Goal: Task Accomplishment & Management: Complete application form

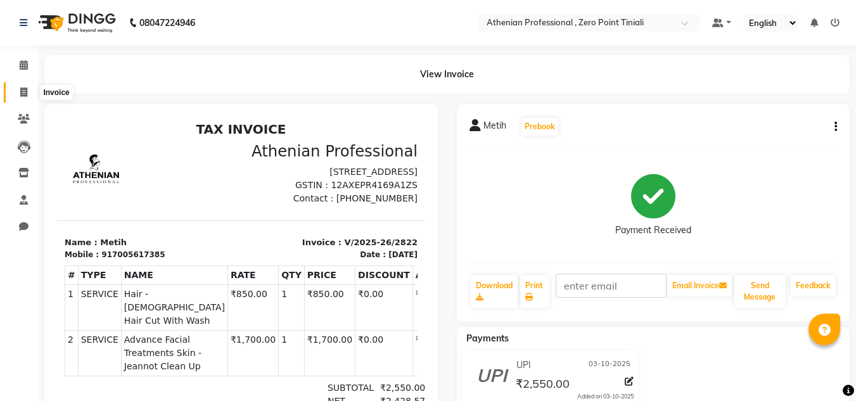
click at [26, 96] on icon at bounding box center [23, 92] width 7 height 10
select select "service"
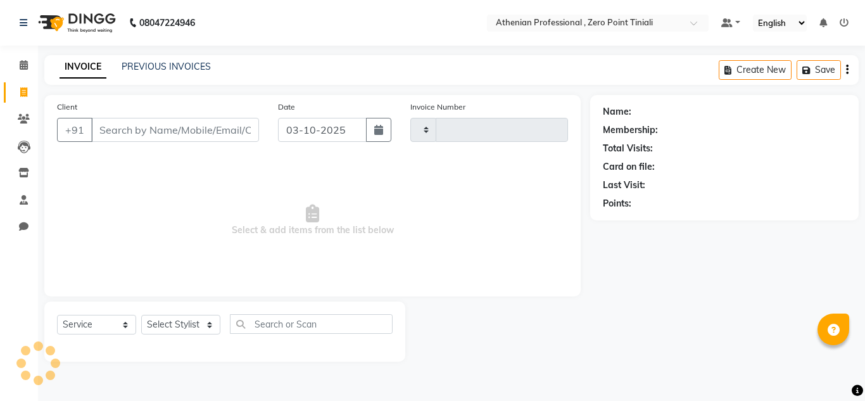
type input "2823"
select select "8300"
click at [158, 65] on link "PREVIOUS INVOICES" at bounding box center [166, 66] width 89 height 11
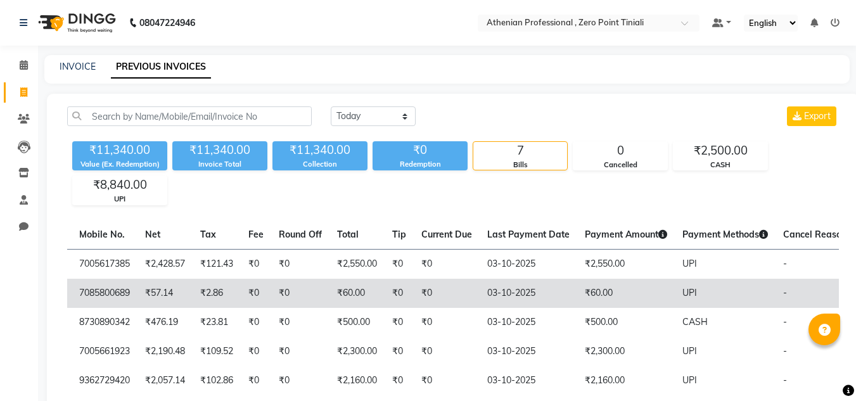
select select "service"
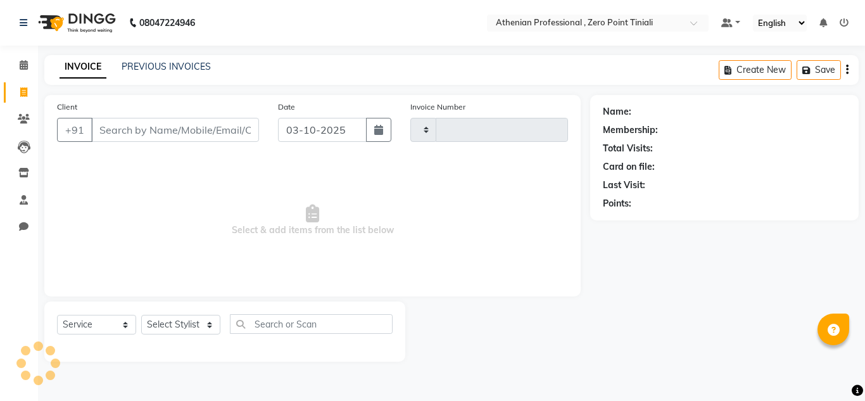
type input "2823"
select select "8300"
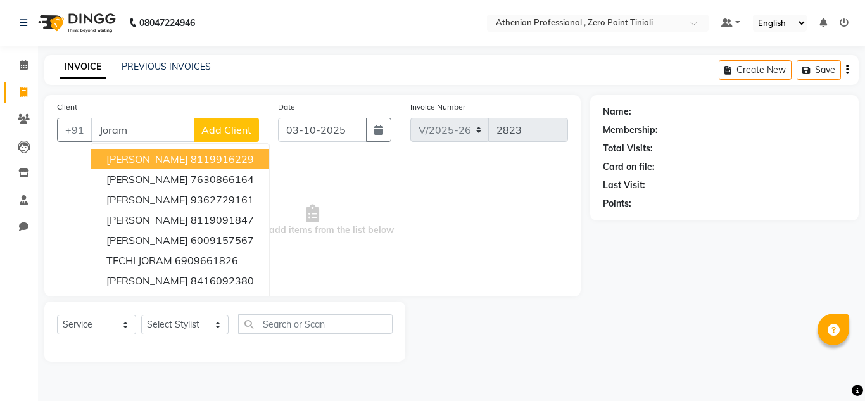
click at [219, 161] on ngb-highlight "8119916229" at bounding box center [222, 159] width 63 height 13
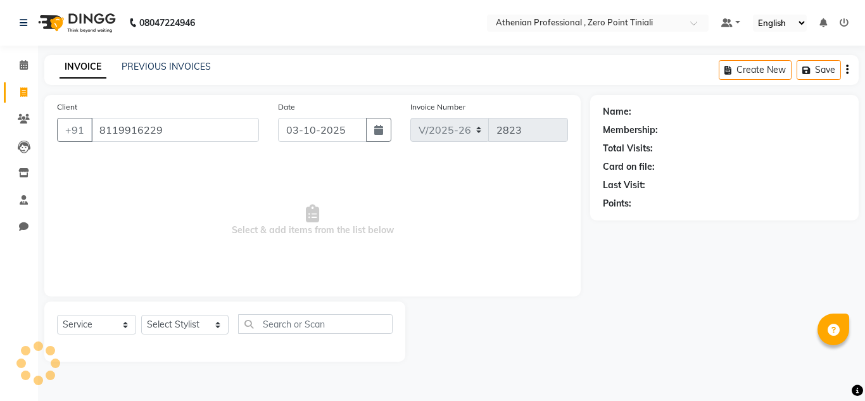
type input "8119916229"
select select "1: Object"
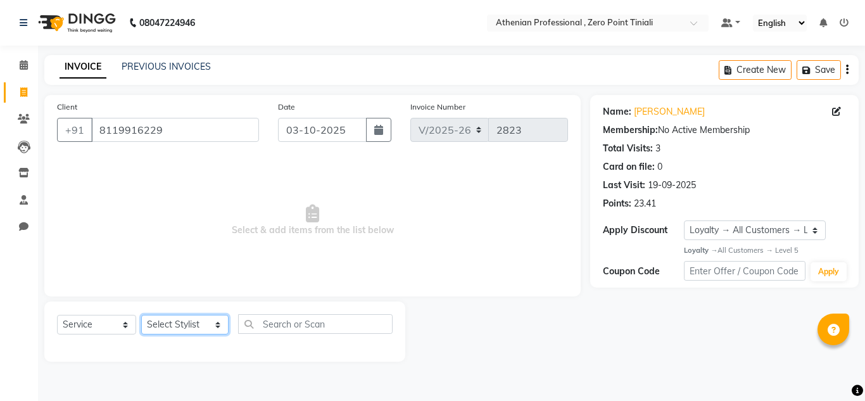
click at [181, 329] on select "Select Stylist [PERSON_NAME][MEDICAL_DATA] Admin [PERSON_NAME] BIHAM LINDUM NEM…" at bounding box center [184, 325] width 87 height 20
select select "80201"
click at [141, 315] on select "Select Stylist [PERSON_NAME][MEDICAL_DATA] Admin [PERSON_NAME] BIHAM LINDUM NEM…" at bounding box center [184, 325] width 87 height 20
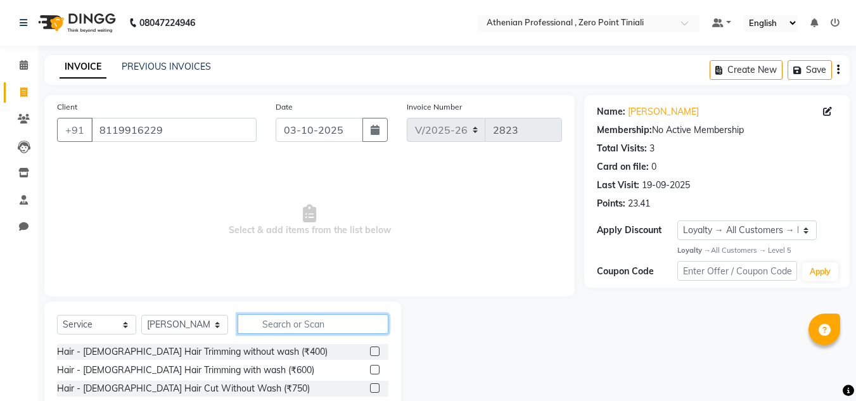
click at [313, 329] on input "text" at bounding box center [313, 324] width 151 height 20
type input "nano"
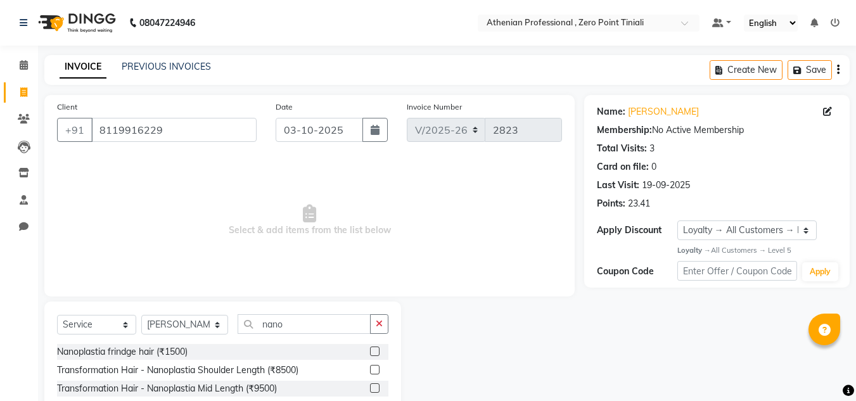
click at [374, 395] on div at bounding box center [374, 389] width 8 height 13
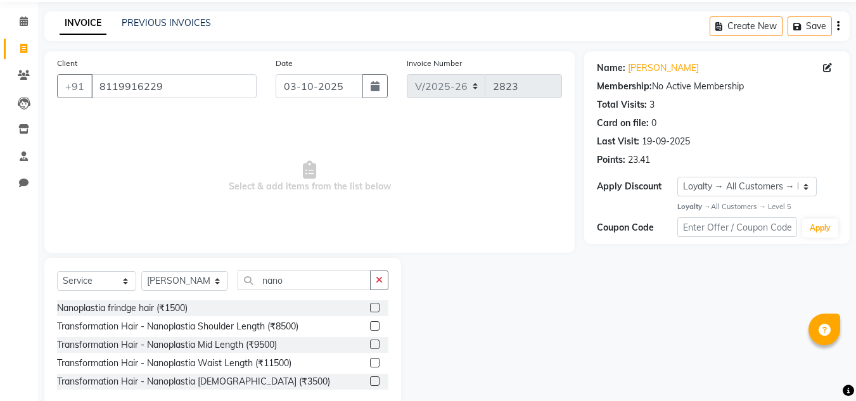
click at [378, 352] on div at bounding box center [374, 346] width 8 height 13
click at [372, 346] on label at bounding box center [375, 345] width 10 height 10
click at [372, 346] on input "checkbox" at bounding box center [374, 345] width 8 height 8
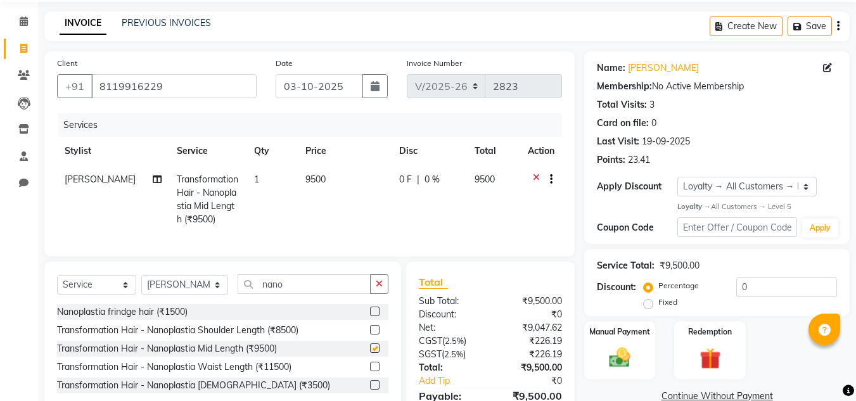
checkbox input "false"
click at [191, 289] on select "Select Stylist [PERSON_NAME][MEDICAL_DATA] Admin [PERSON_NAME] BIHAM LINDUM NEM…" at bounding box center [184, 285] width 87 height 20
select select "80207"
click at [141, 284] on select "Select Stylist [PERSON_NAME][MEDICAL_DATA] Admin [PERSON_NAME] BIHAM LINDUM NEM…" at bounding box center [184, 285] width 87 height 20
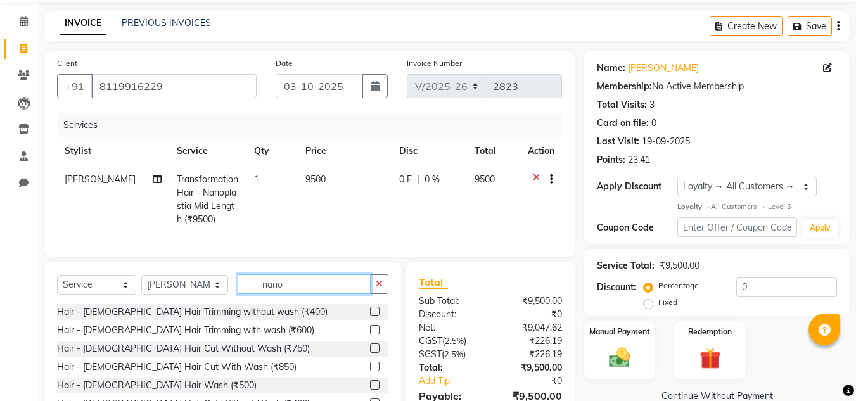
click at [315, 290] on input "nano" at bounding box center [304, 284] width 133 height 20
type input "n"
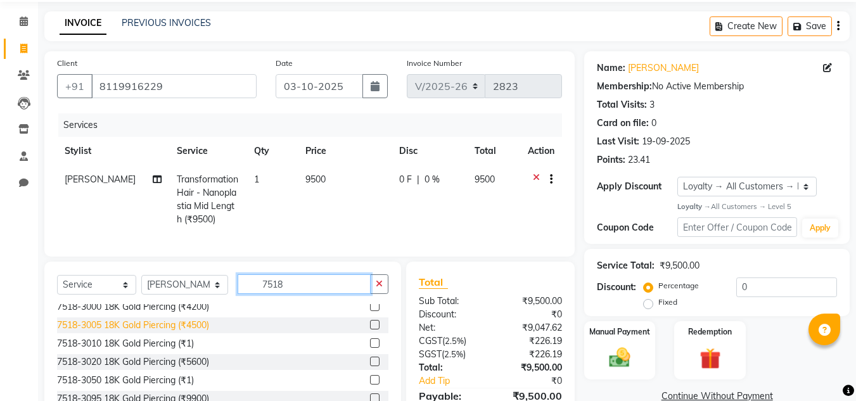
scroll to position [137, 0]
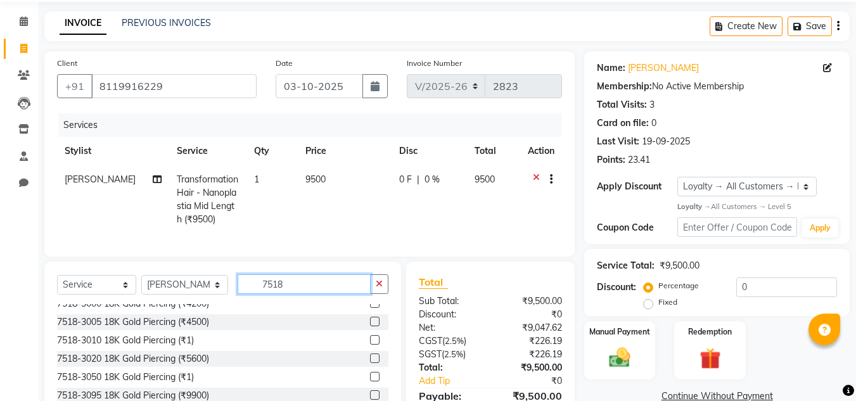
type input "7518"
click at [370, 363] on label at bounding box center [375, 358] width 10 height 10
click at [370, 363] on input "checkbox" at bounding box center [374, 359] width 8 height 8
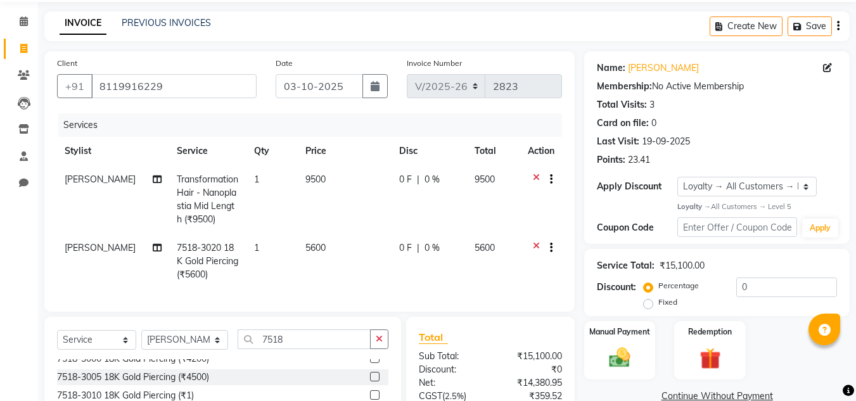
checkbox input "false"
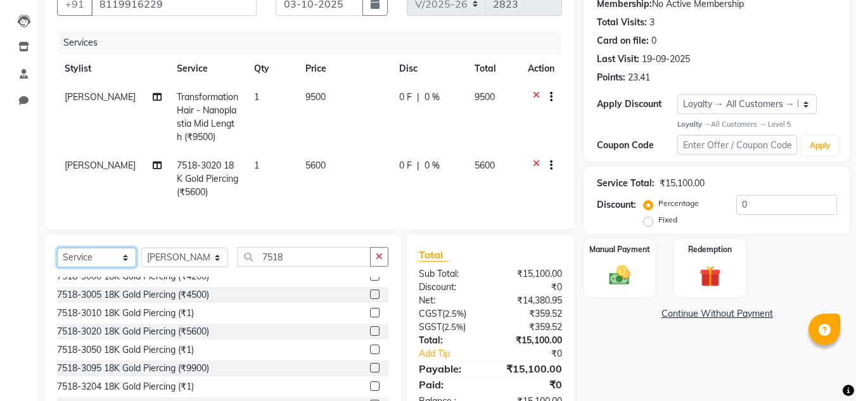
click at [93, 267] on select "Select Service Product Membership Package Voucher Prepaid Gift Card" at bounding box center [96, 258] width 79 height 20
select select "product"
click at [57, 257] on select "Select Service Product Membership Package Voucher Prepaid Gift Card" at bounding box center [96, 258] width 79 height 20
click at [186, 265] on select "Select Stylist [PERSON_NAME][MEDICAL_DATA] Admin [PERSON_NAME] BIHAM LINDUM NEM…" at bounding box center [184, 258] width 87 height 20
select select "80048"
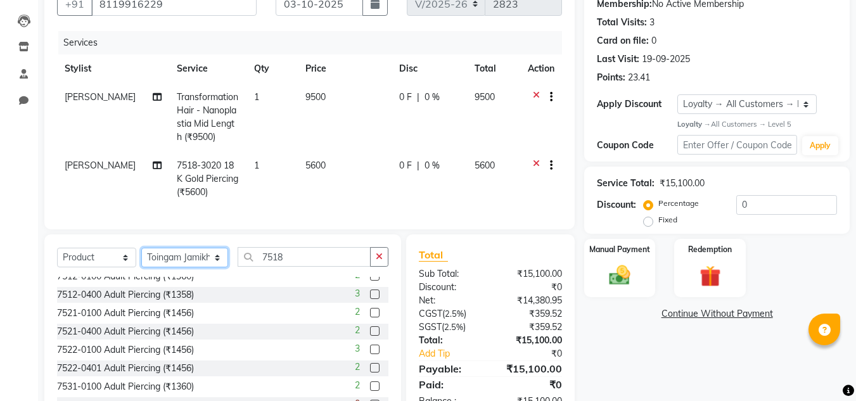
click at [141, 257] on select "Select Stylist [PERSON_NAME][MEDICAL_DATA] Admin [PERSON_NAME] BIHAM LINDUM NEM…" at bounding box center [184, 258] width 87 height 20
click at [313, 276] on div "Select Service Product Membership Package Voucher Prepaid Gift Card Select Styl…" at bounding box center [222, 262] width 331 height 30
click at [317, 267] on input "7518" at bounding box center [304, 257] width 133 height 20
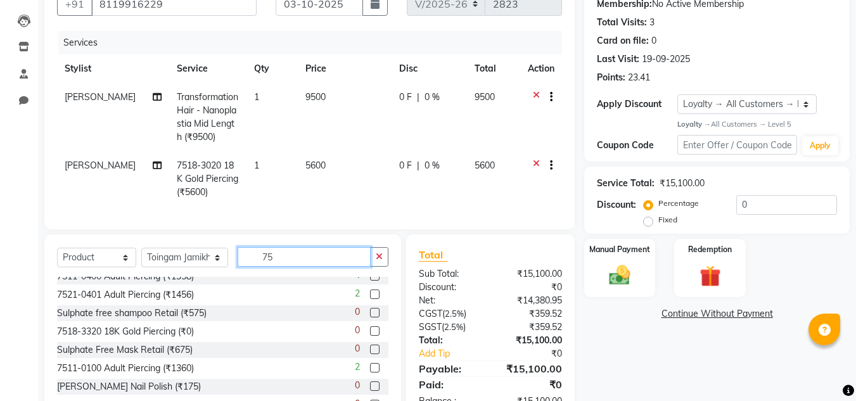
type input "7"
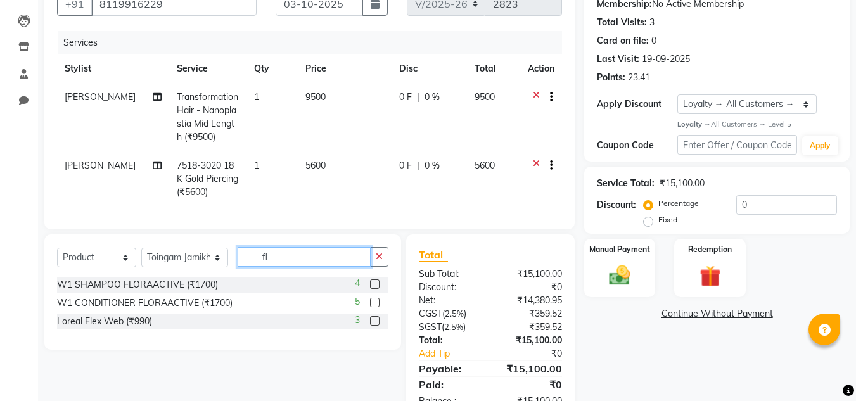
scroll to position [0, 0]
type input "fl"
click at [378, 293] on div at bounding box center [374, 285] width 8 height 13
click at [374, 289] on label at bounding box center [375, 284] width 10 height 10
click at [374, 289] on input "checkbox" at bounding box center [374, 285] width 8 height 8
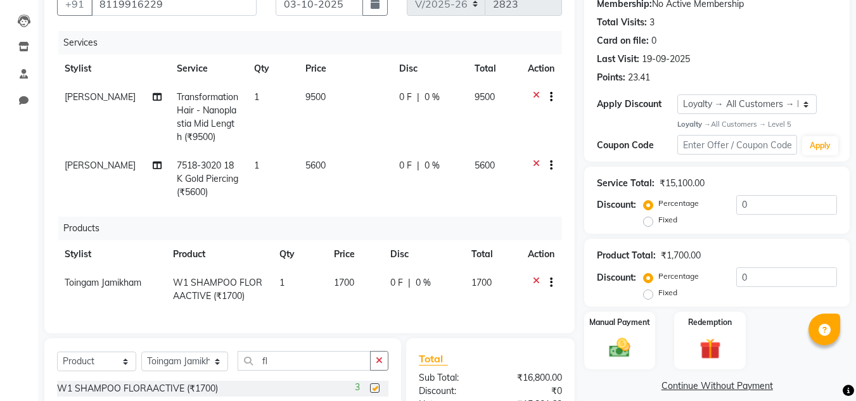
checkbox input "false"
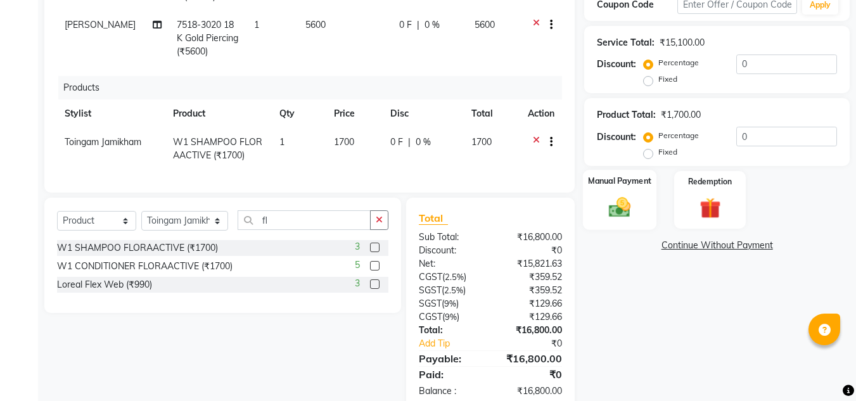
scroll to position [289, 0]
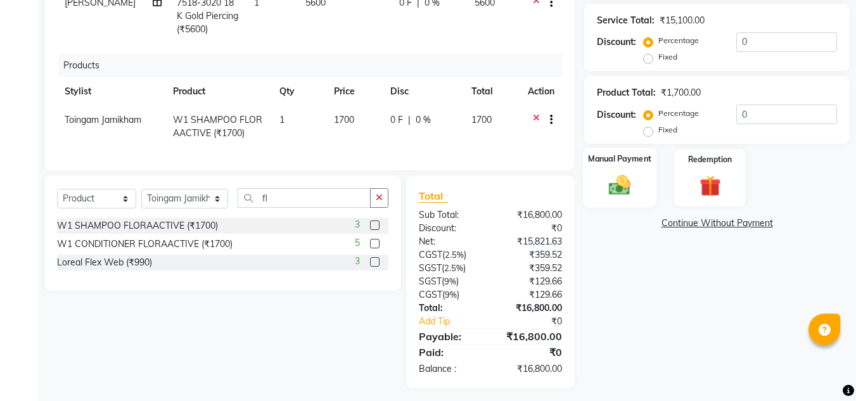
click at [619, 172] on div "Manual Payment" at bounding box center [620, 178] width 74 height 60
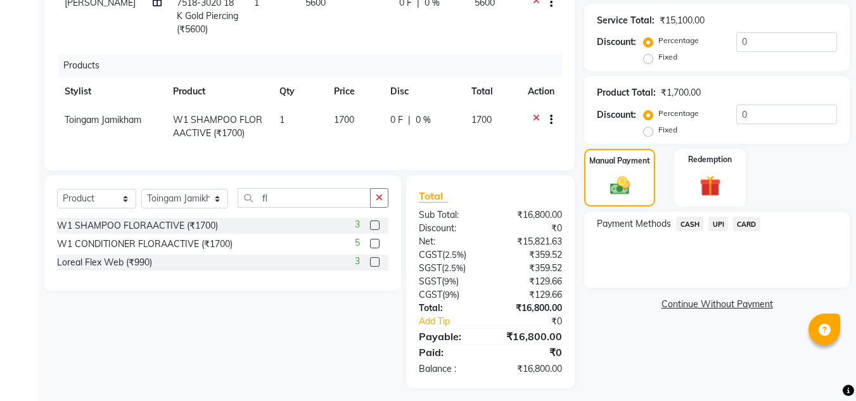
click at [716, 220] on span "UPI" at bounding box center [718, 224] width 20 height 15
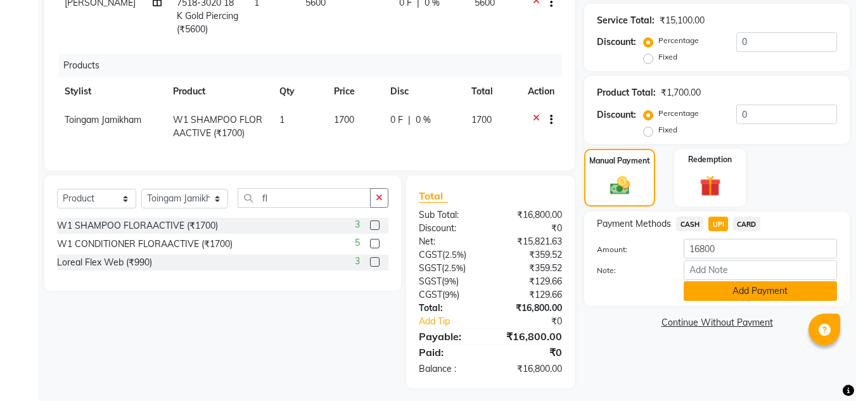
click at [720, 300] on button "Add Payment" at bounding box center [759, 291] width 153 height 20
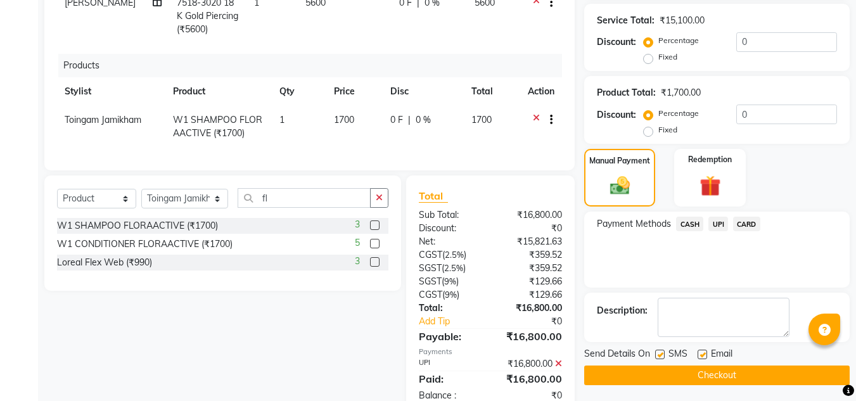
scroll to position [407, 0]
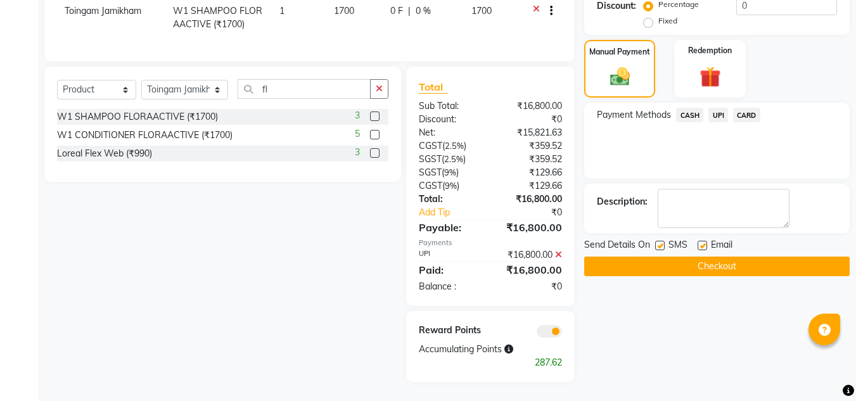
click at [729, 258] on button "Checkout" at bounding box center [716, 267] width 265 height 20
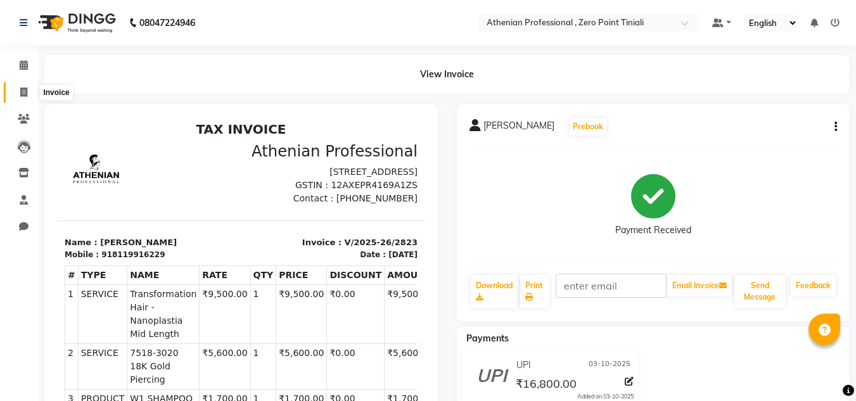
click at [20, 98] on span at bounding box center [24, 93] width 22 height 15
select select "service"
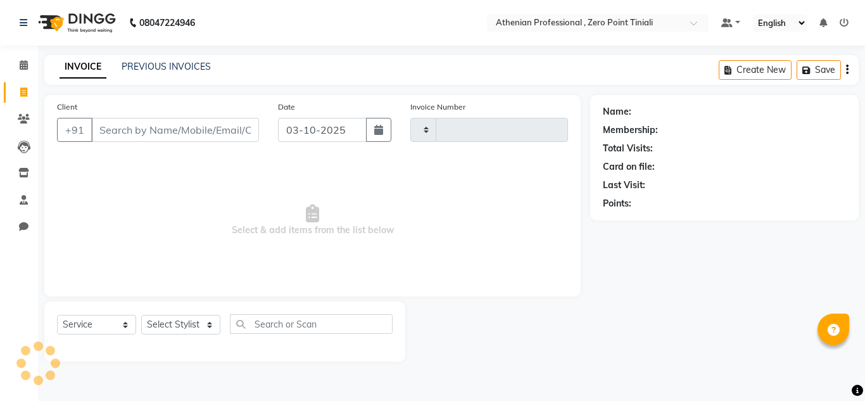
type input "2824"
select select "8300"
click at [168, 71] on link "PREVIOUS INVOICES" at bounding box center [166, 66] width 89 height 11
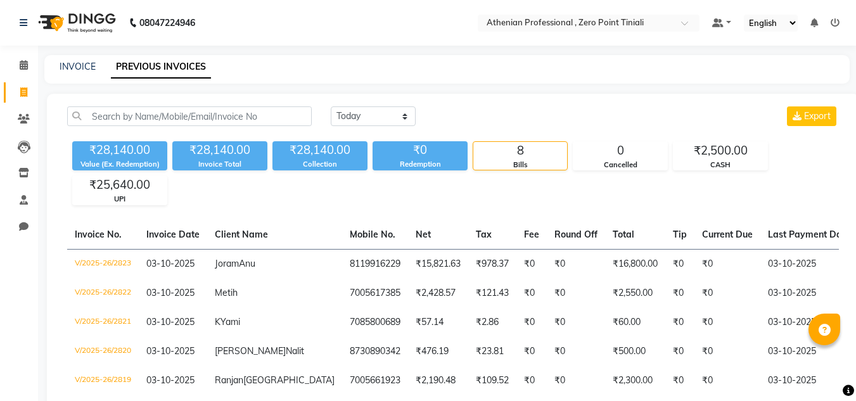
click at [76, 73] on div "INVOICE PREVIOUS INVOICES" at bounding box center [446, 69] width 805 height 29
click at [83, 70] on link "INVOICE" at bounding box center [78, 66] width 36 height 11
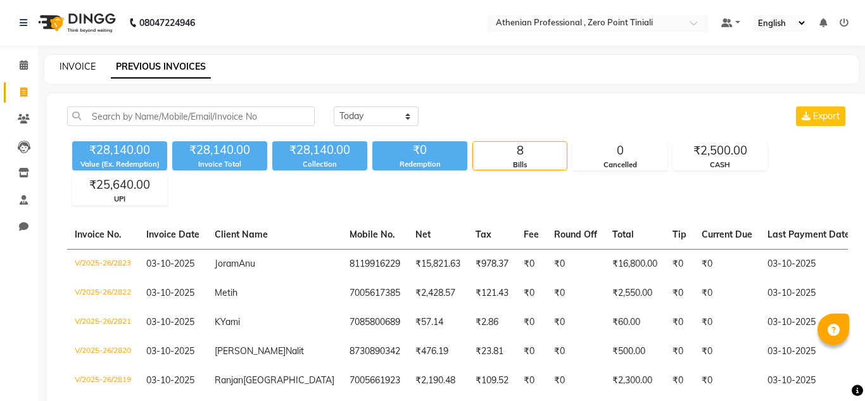
select select "service"
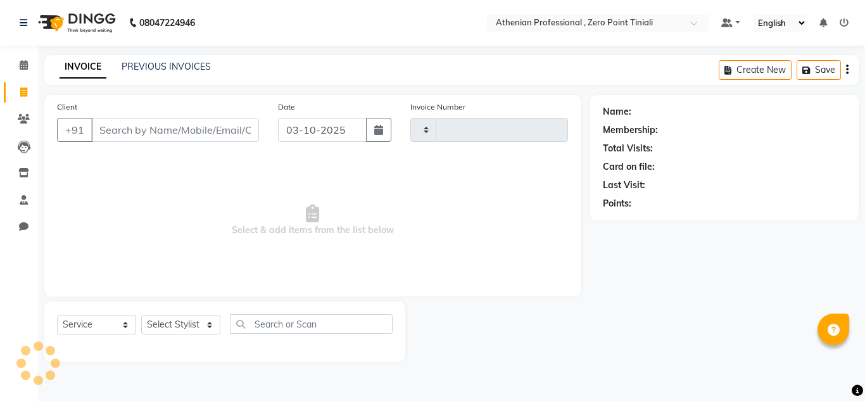
type input "2824"
select select "8300"
click at [158, 134] on input "Client" at bounding box center [175, 130] width 168 height 24
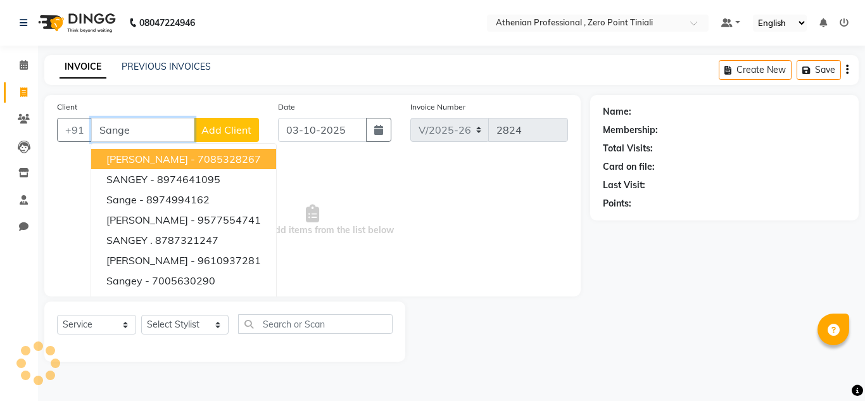
click at [166, 135] on input "Sange" at bounding box center [142, 130] width 103 height 24
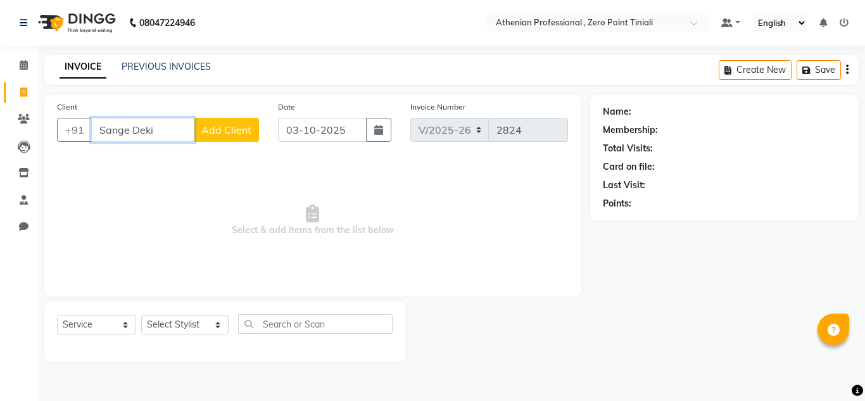
type input "Sange Deki"
click at [215, 137] on button "Add Client" at bounding box center [226, 130] width 65 height 24
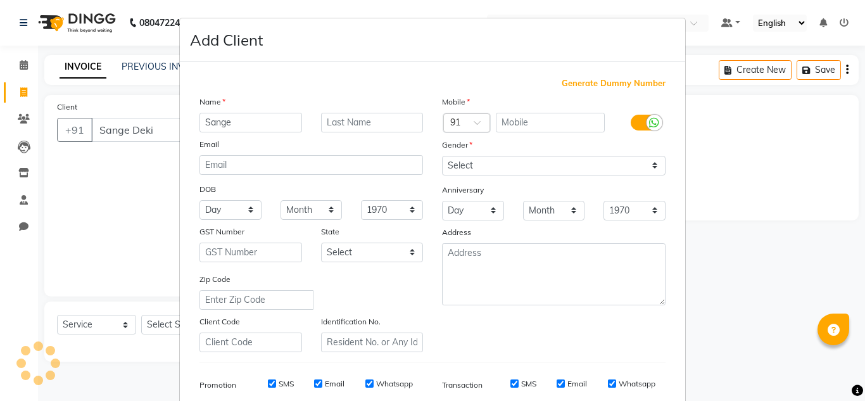
type input "Sange"
click at [372, 124] on input "text" at bounding box center [372, 123] width 103 height 20
type input "Deki"
click at [538, 118] on input "text" at bounding box center [551, 123] width 110 height 20
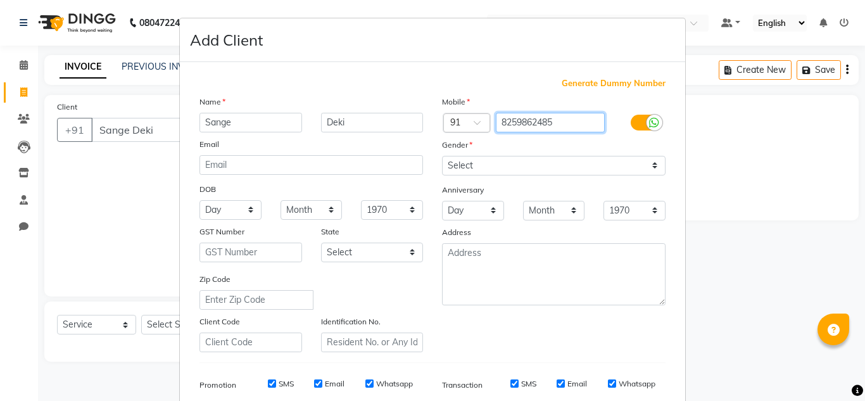
type input "8259862485"
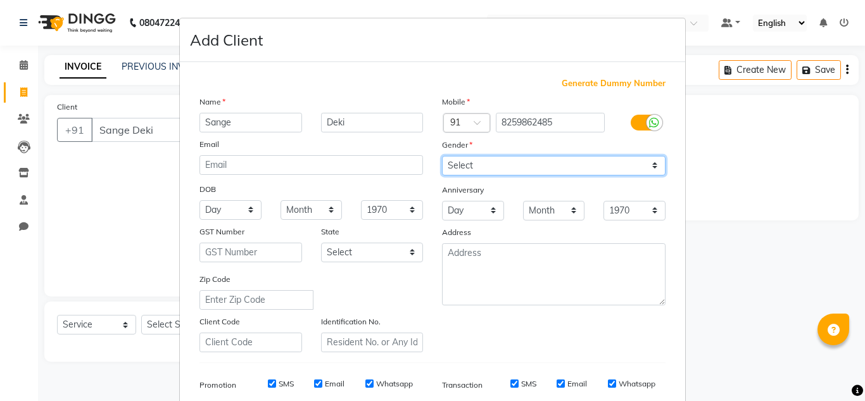
click at [541, 174] on select "Select [DEMOGRAPHIC_DATA] [DEMOGRAPHIC_DATA] Other Prefer Not To Say" at bounding box center [554, 166] width 224 height 20
select select "[DEMOGRAPHIC_DATA]"
click at [442, 156] on select "Select [DEMOGRAPHIC_DATA] [DEMOGRAPHIC_DATA] Other Prefer Not To Say" at bounding box center [554, 166] width 224 height 20
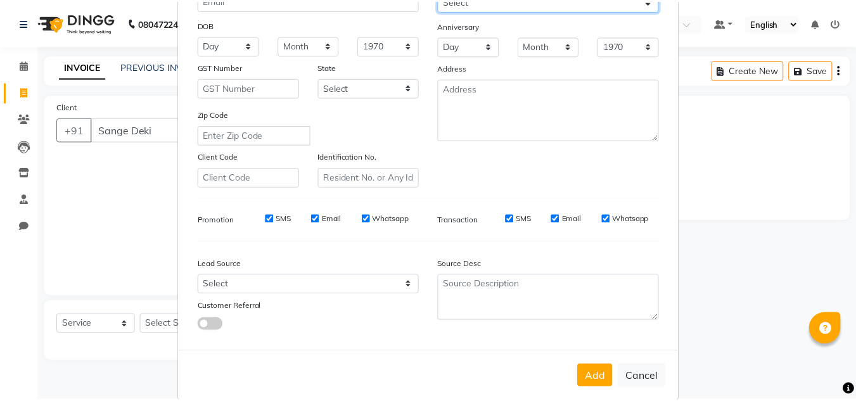
scroll to position [184, 0]
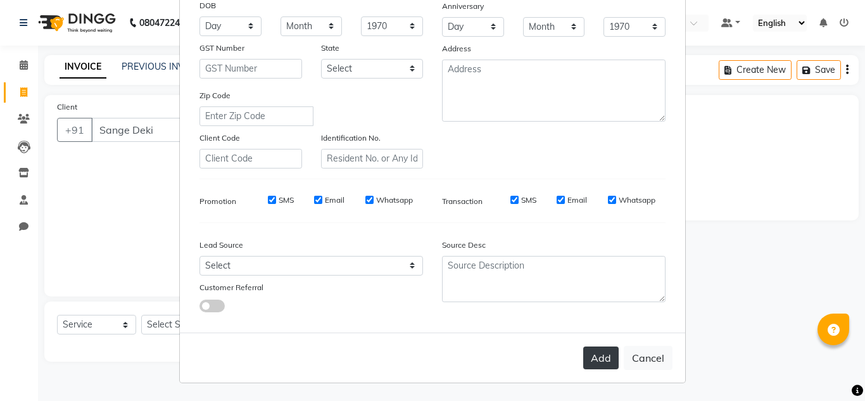
click at [601, 366] on button "Add" at bounding box center [600, 357] width 35 height 23
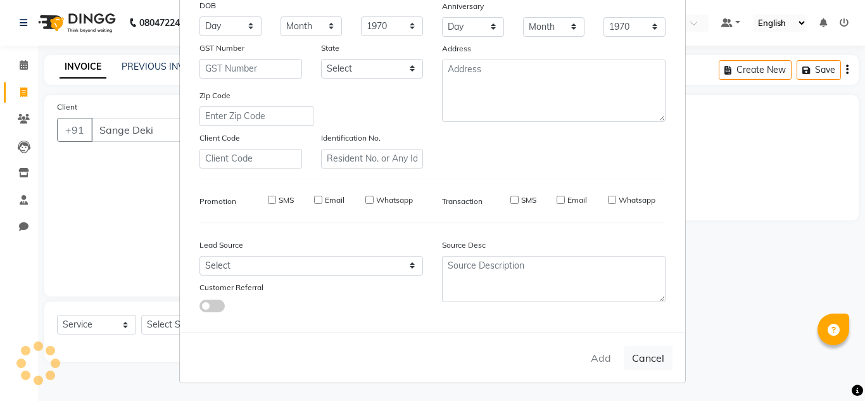
type input "8259862485"
select select
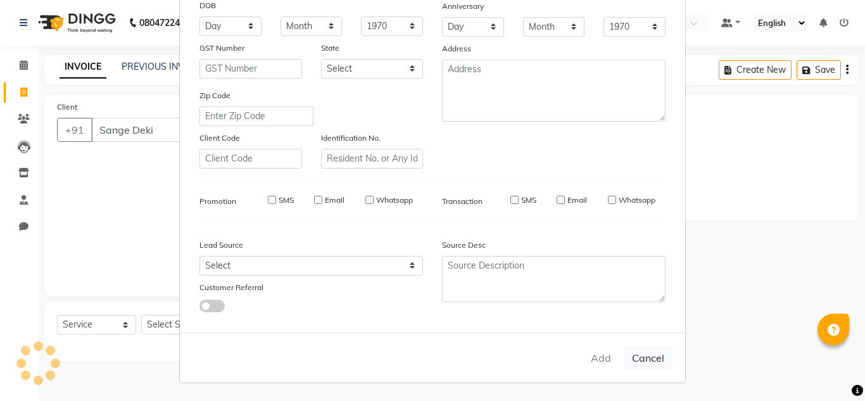
select select
checkbox input "false"
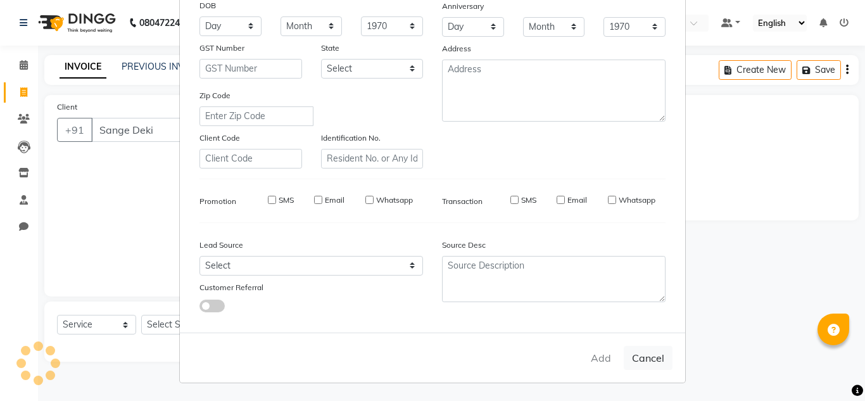
checkbox input "false"
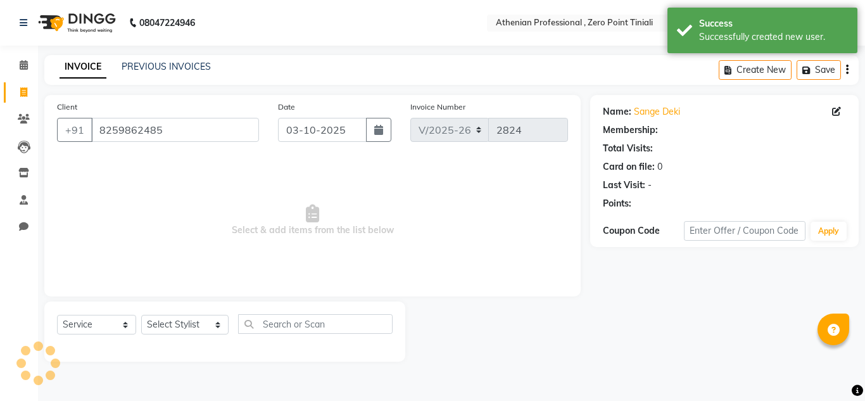
select select "1: Object"
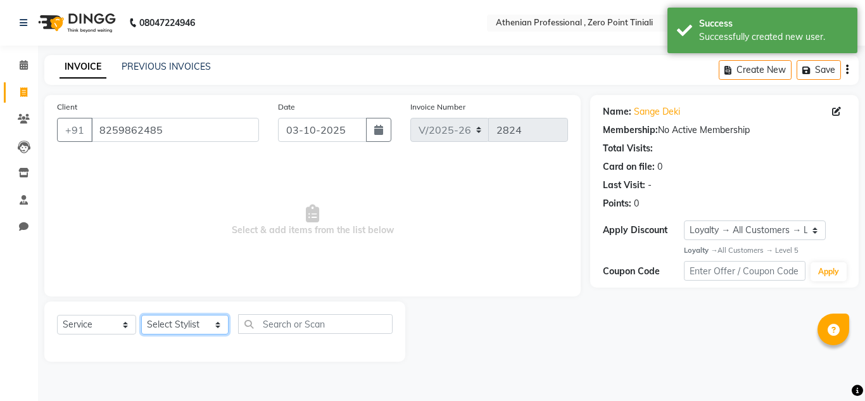
click at [178, 331] on select "Select Stylist [PERSON_NAME][MEDICAL_DATA] Admin [PERSON_NAME] BIHAM LINDUM NEM…" at bounding box center [184, 325] width 87 height 20
select select "80199"
click at [141, 315] on select "Select Stylist [PERSON_NAME][MEDICAL_DATA] Admin [PERSON_NAME] BIHAM LINDUM NEM…" at bounding box center [184, 325] width 87 height 20
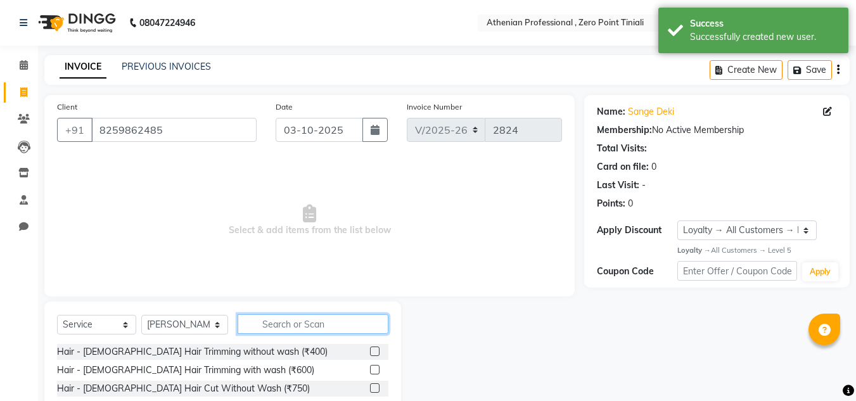
click at [308, 324] on input "text" at bounding box center [313, 324] width 151 height 20
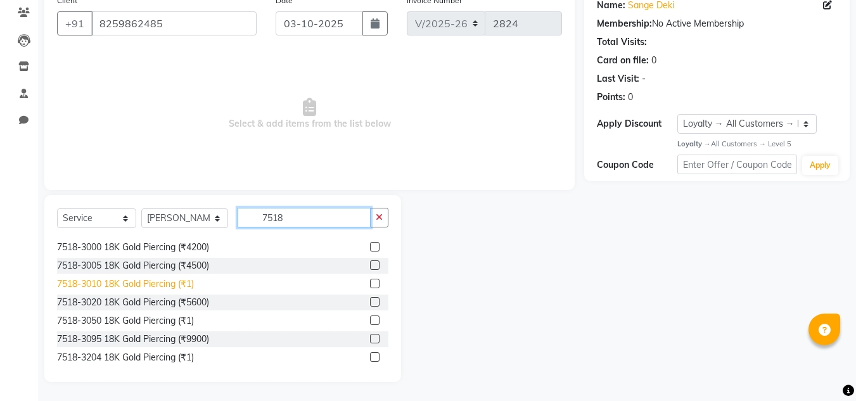
scroll to position [222, 0]
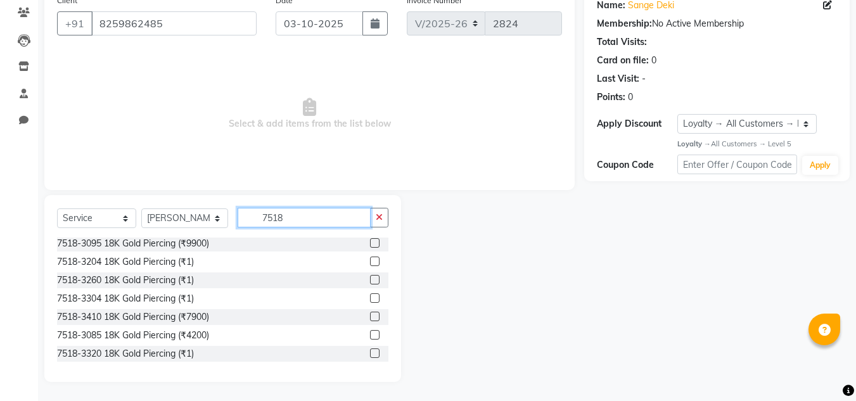
type input "7518"
click at [370, 335] on label at bounding box center [375, 335] width 10 height 10
click at [370, 335] on input "checkbox" at bounding box center [374, 335] width 8 height 8
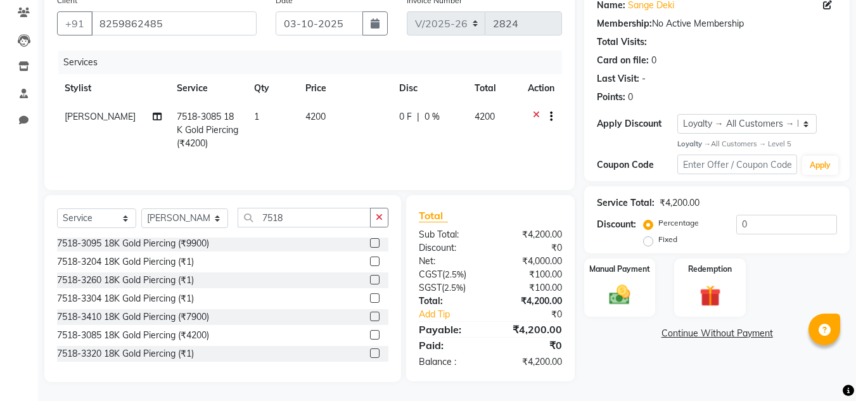
click at [370, 335] on label at bounding box center [375, 335] width 10 height 10
click at [370, 335] on input "checkbox" at bounding box center [374, 335] width 8 height 8
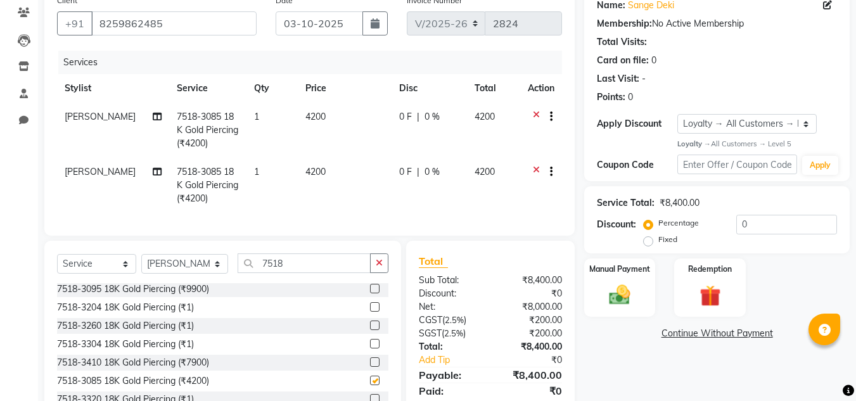
checkbox input "false"
click at [91, 120] on span "[PERSON_NAME]" at bounding box center [100, 116] width 71 height 11
select select "80199"
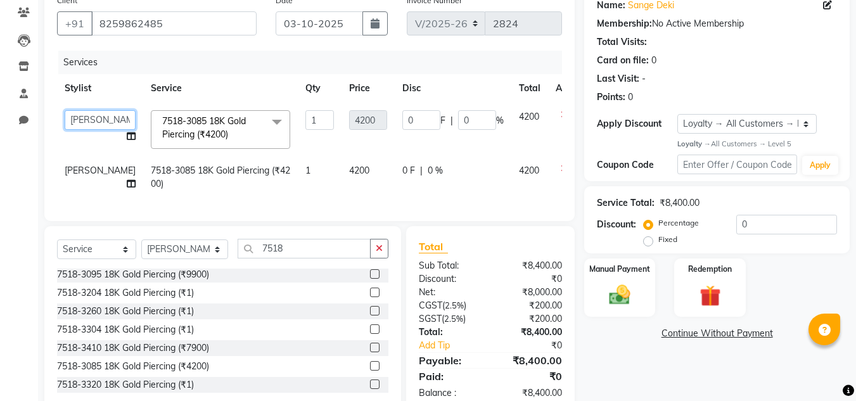
click at [88, 122] on select "[PERSON_NAME][MEDICAL_DATA] Admin [PERSON_NAME] BIHAM LINDUM NEME MAHINDRA [PER…" at bounding box center [100, 120] width 71 height 20
select select "80207"
click at [83, 176] on span "[PERSON_NAME]" at bounding box center [100, 170] width 71 height 11
select select "80199"
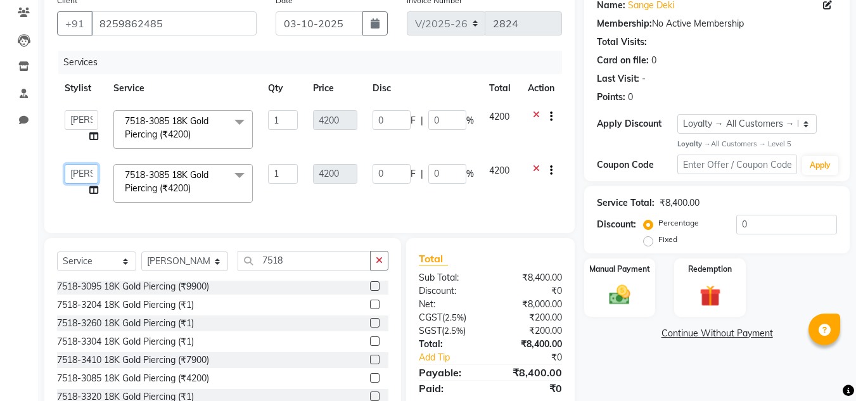
click at [83, 179] on select "[PERSON_NAME][MEDICAL_DATA] Admin [PERSON_NAME] BIHAM LINDUM NEME MAHINDRA [PER…" at bounding box center [82, 174] width 34 height 20
select select "80207"
click at [198, 269] on select "Select Stylist [PERSON_NAME][MEDICAL_DATA] Admin [PERSON_NAME] BIHAM LINDUM NEM…" at bounding box center [184, 261] width 87 height 20
select select "80207"
click at [141, 261] on select "Select Stylist [PERSON_NAME][MEDICAL_DATA] Admin [PERSON_NAME] BIHAM LINDUM NEM…" at bounding box center [184, 261] width 87 height 20
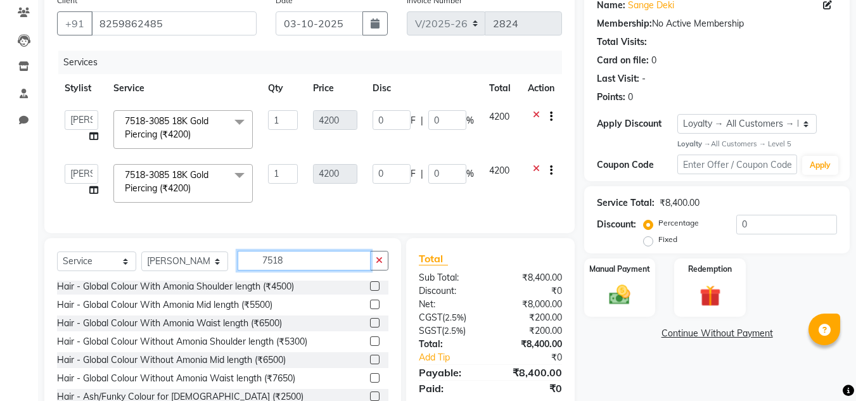
click at [297, 270] on input "7518" at bounding box center [304, 261] width 133 height 20
type input "7"
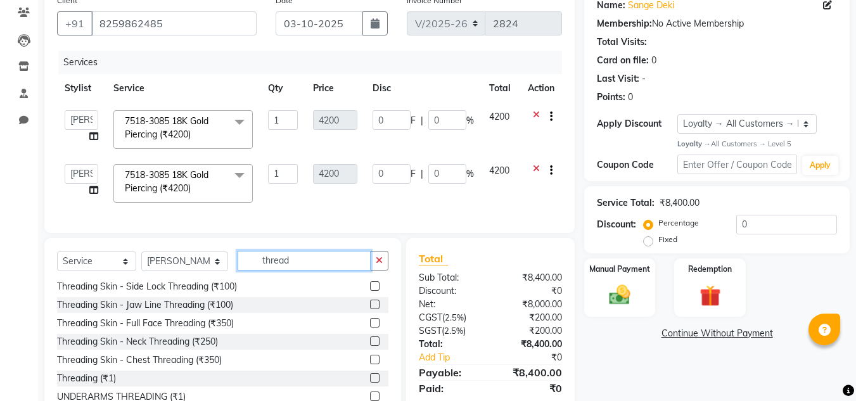
scroll to position [0, 0]
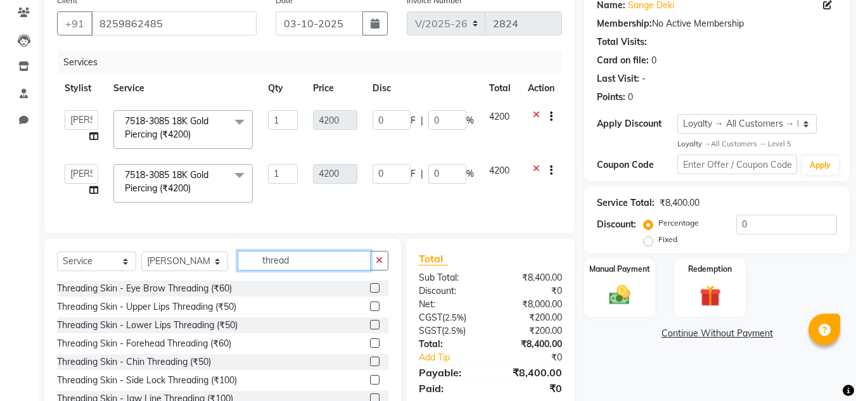
type input "thread"
click at [370, 296] on div at bounding box center [374, 289] width 8 height 13
click at [370, 293] on label at bounding box center [375, 288] width 10 height 10
click at [370, 293] on input "checkbox" at bounding box center [374, 288] width 8 height 8
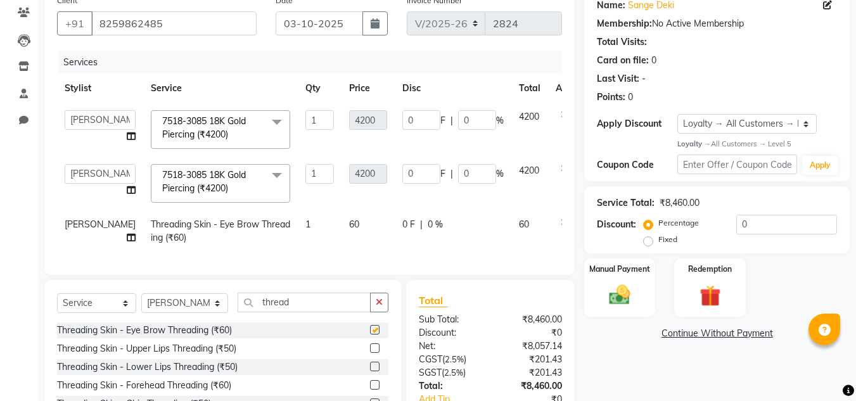
checkbox input "false"
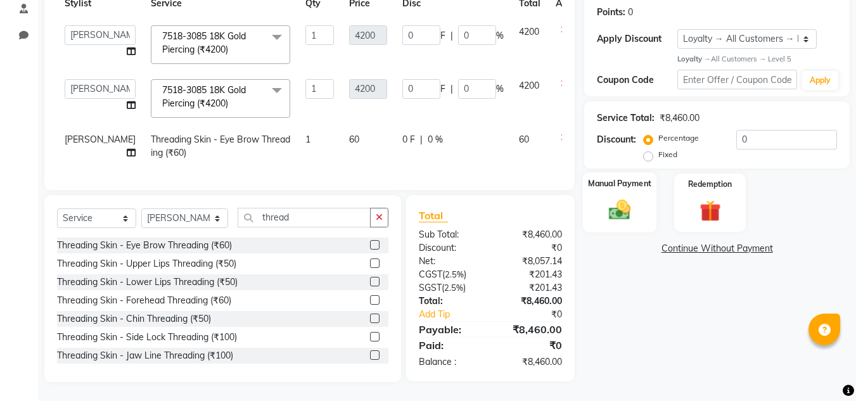
click at [611, 198] on img at bounding box center [619, 210] width 35 height 25
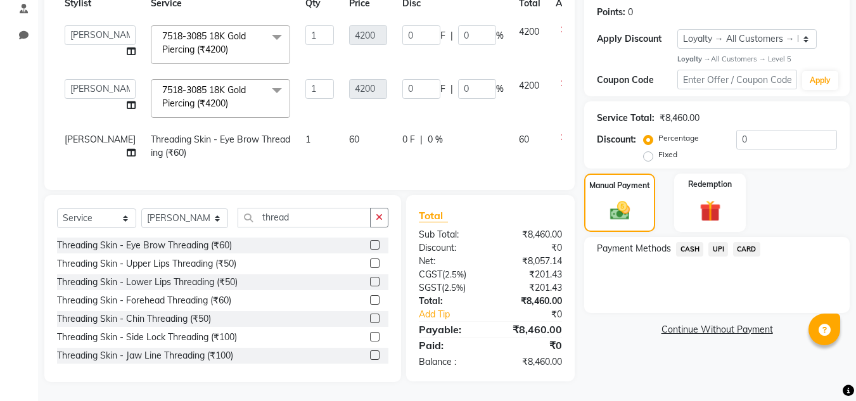
click at [687, 242] on span "CASH" at bounding box center [689, 249] width 27 height 15
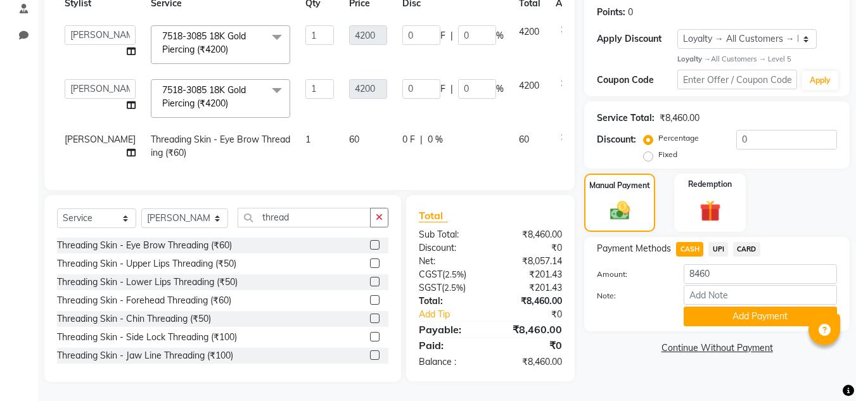
click at [708, 307] on div "Payment Methods CASH UPI CARD Amount: 8460 Note: Add Payment" at bounding box center [716, 284] width 265 height 94
click at [709, 307] on button "Add Payment" at bounding box center [759, 317] width 153 height 20
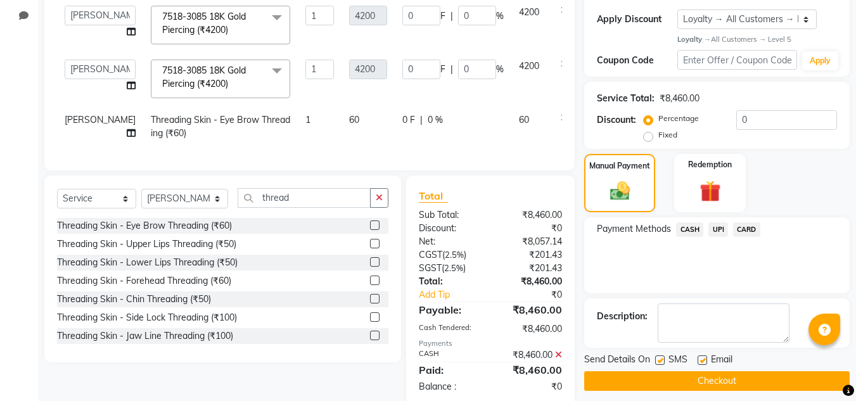
scroll to position [334, 0]
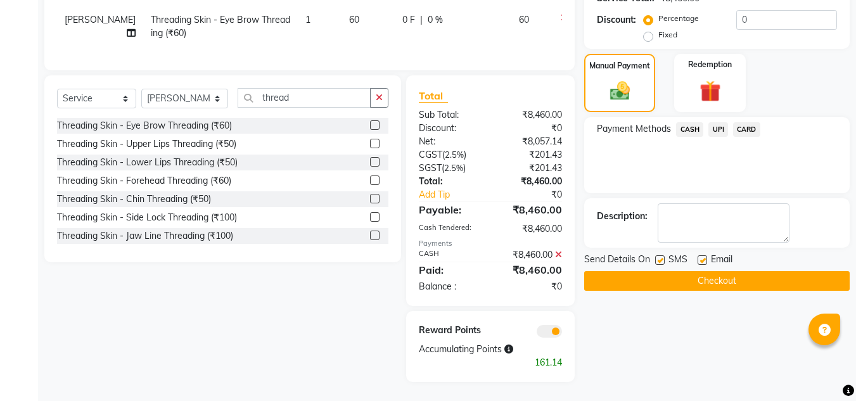
click at [702, 271] on button "Checkout" at bounding box center [716, 281] width 265 height 20
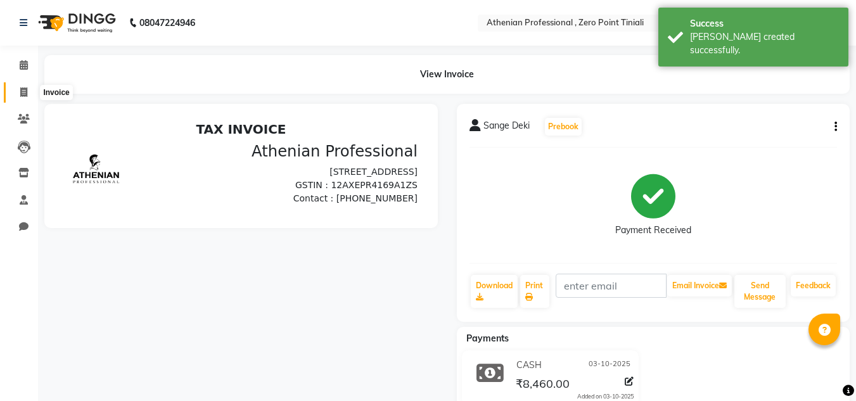
click at [26, 91] on icon at bounding box center [23, 92] width 7 height 10
select select "service"
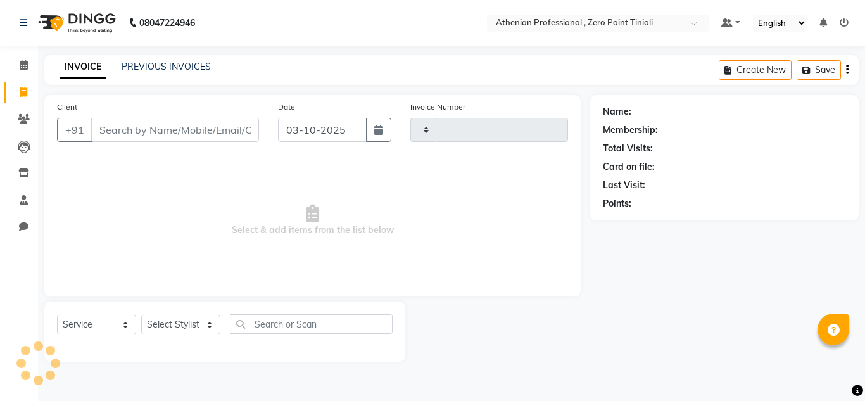
type input "2825"
select select "8300"
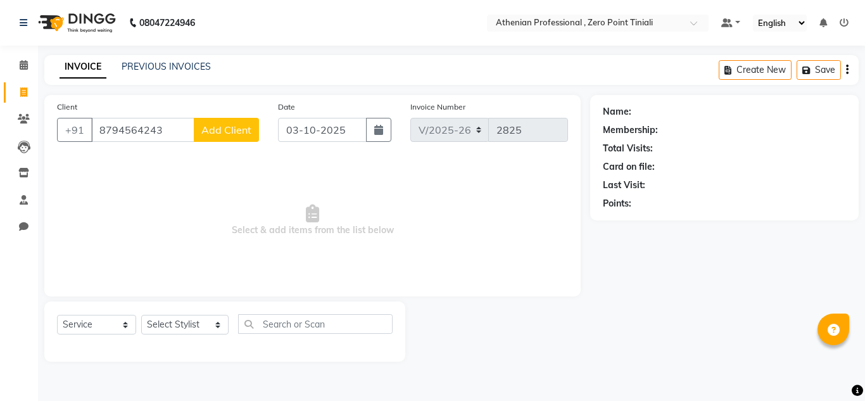
type input "8794564243"
click at [238, 136] on button "Add Client" at bounding box center [226, 130] width 65 height 24
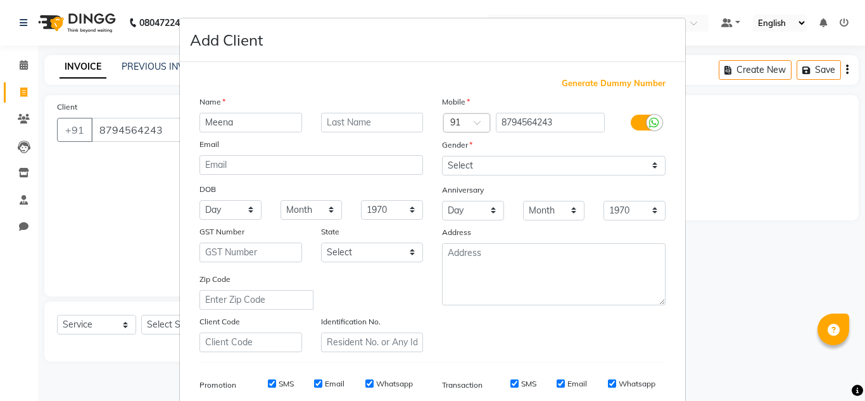
type input "Meena"
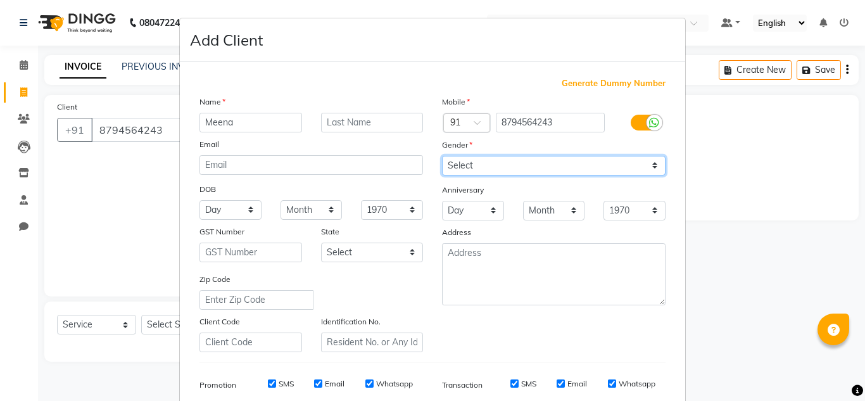
click at [468, 171] on select "Select [DEMOGRAPHIC_DATA] [DEMOGRAPHIC_DATA] Other Prefer Not To Say" at bounding box center [554, 166] width 224 height 20
click at [442, 156] on select "Select [DEMOGRAPHIC_DATA] [DEMOGRAPHIC_DATA] Other Prefer Not To Say" at bounding box center [554, 166] width 224 height 20
click at [534, 165] on select "Select [DEMOGRAPHIC_DATA] [DEMOGRAPHIC_DATA] Other Prefer Not To Say" at bounding box center [554, 166] width 224 height 20
select select "[DEMOGRAPHIC_DATA]"
click at [442, 156] on select "Select [DEMOGRAPHIC_DATA] [DEMOGRAPHIC_DATA] Other Prefer Not To Say" at bounding box center [554, 166] width 224 height 20
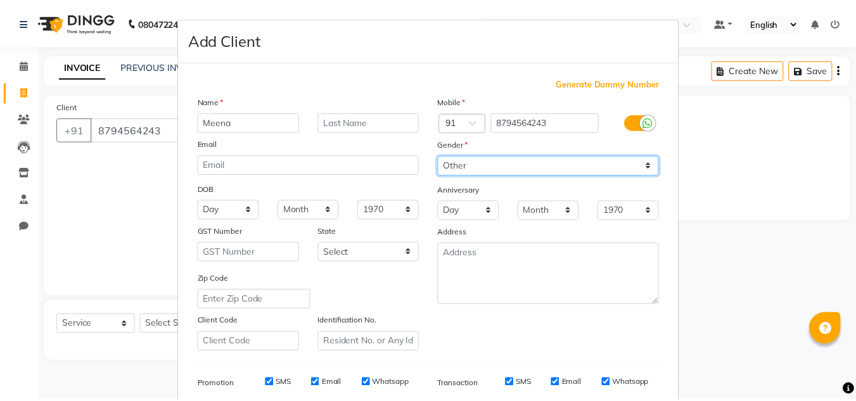
scroll to position [184, 0]
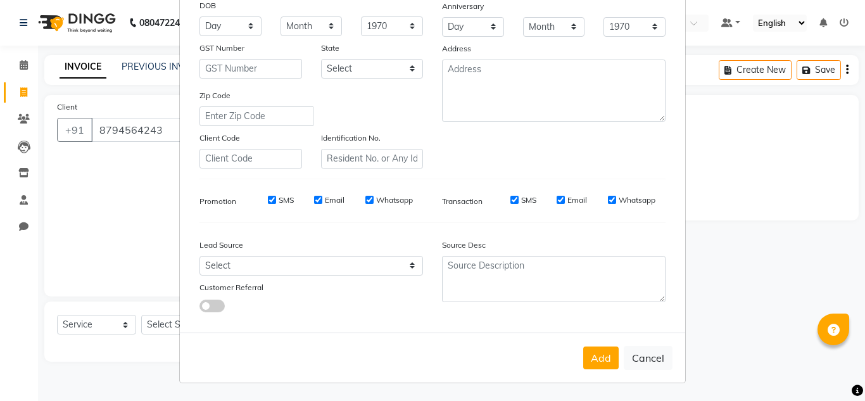
click at [602, 369] on div "Add Cancel" at bounding box center [432, 358] width 505 height 50
click at [600, 360] on button "Add" at bounding box center [600, 357] width 35 height 23
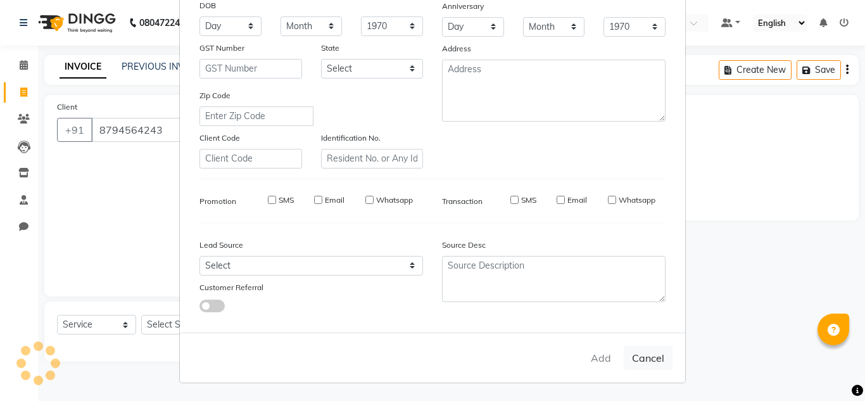
select select
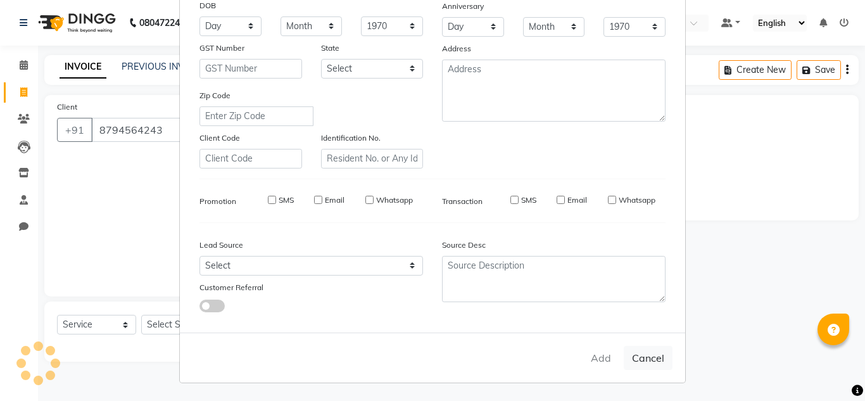
select select
checkbox input "false"
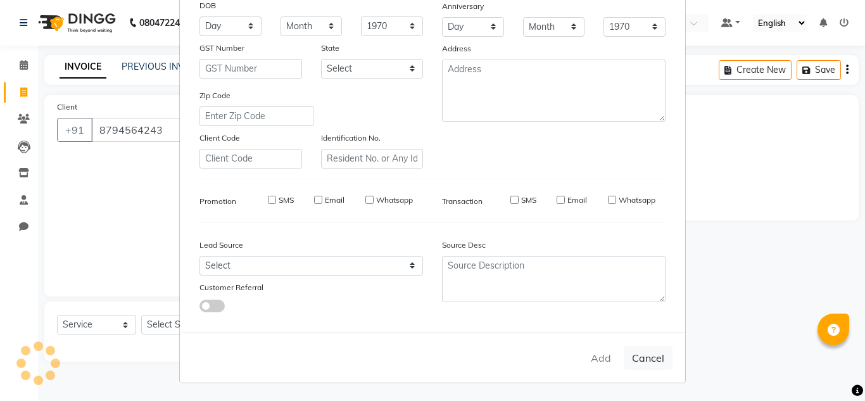
checkbox input "false"
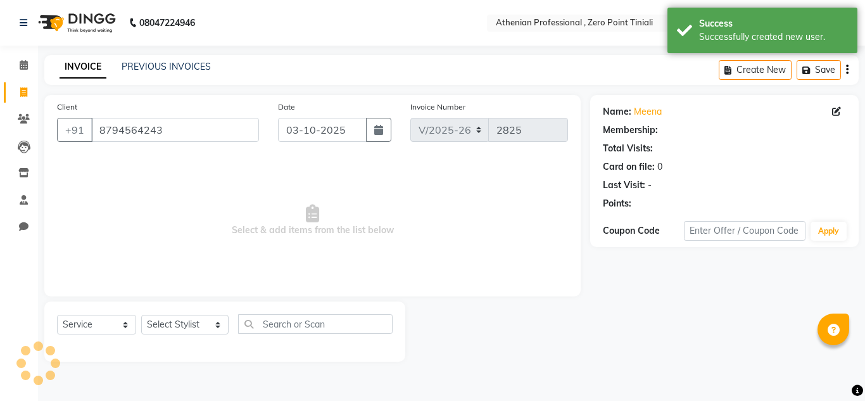
select select "1: Object"
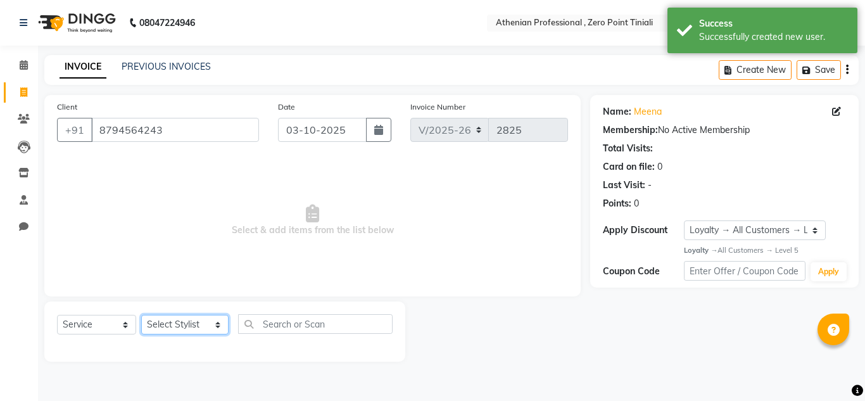
click at [190, 315] on select "Select Stylist [PERSON_NAME][MEDICAL_DATA] Admin [PERSON_NAME] BIHAM LINDUM NEM…" at bounding box center [184, 325] width 87 height 20
select select "80204"
click at [141, 315] on select "Select Stylist [PERSON_NAME][MEDICAL_DATA] Admin [PERSON_NAME] BIHAM LINDUM NEM…" at bounding box center [184, 325] width 87 height 20
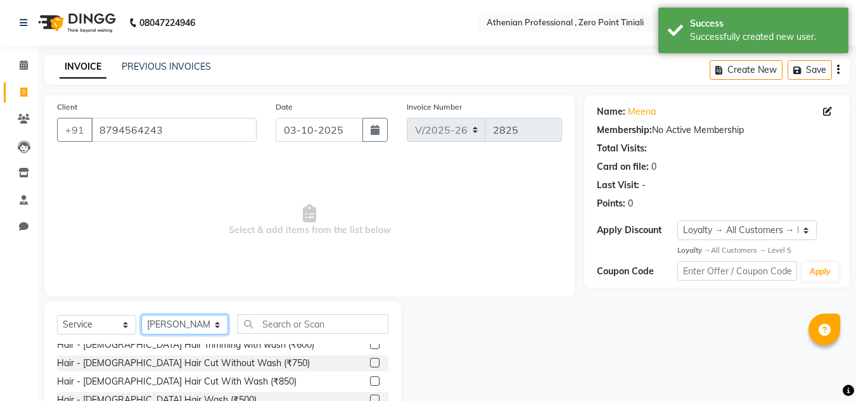
scroll to position [26, 0]
click at [370, 367] on div at bounding box center [374, 363] width 8 height 13
click at [370, 362] on label at bounding box center [375, 362] width 10 height 10
click at [370, 362] on input "checkbox" at bounding box center [374, 363] width 8 height 8
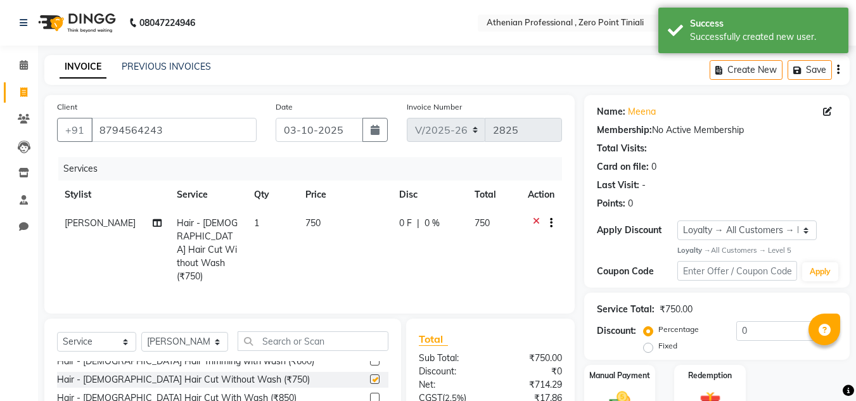
checkbox input "false"
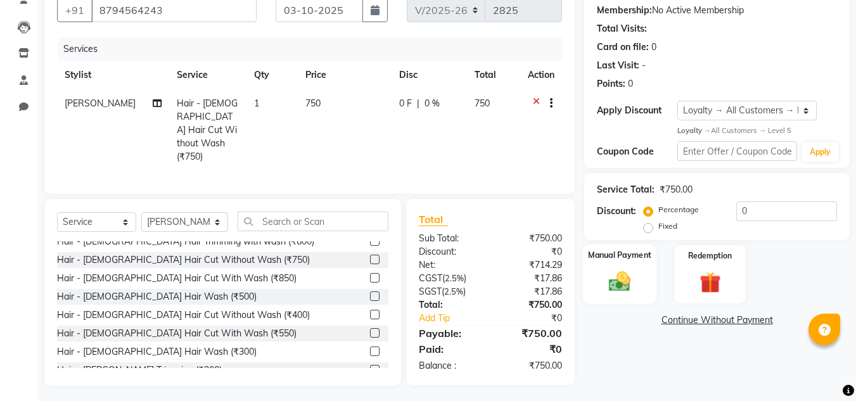
click at [629, 289] on img at bounding box center [619, 281] width 35 height 25
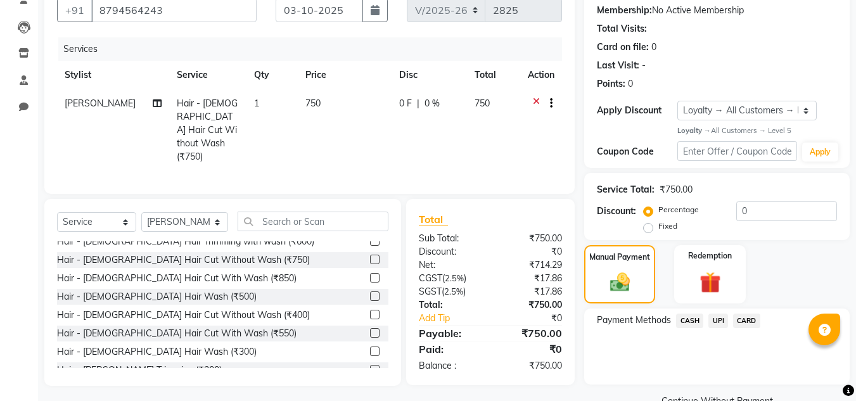
click at [716, 324] on span "UPI" at bounding box center [718, 321] width 20 height 15
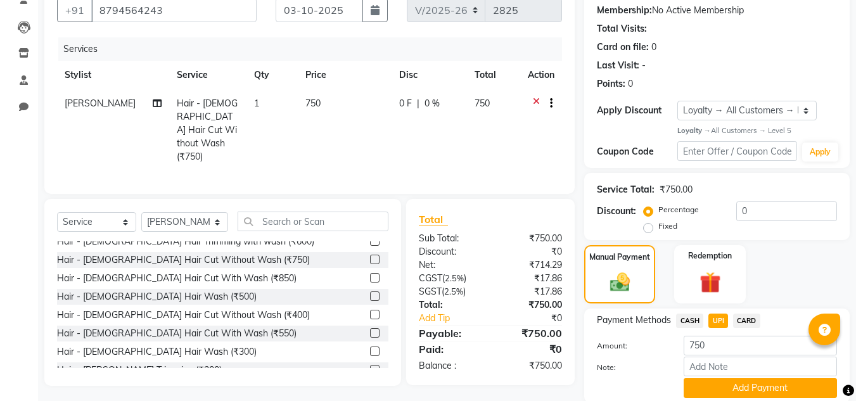
scroll to position [167, 0]
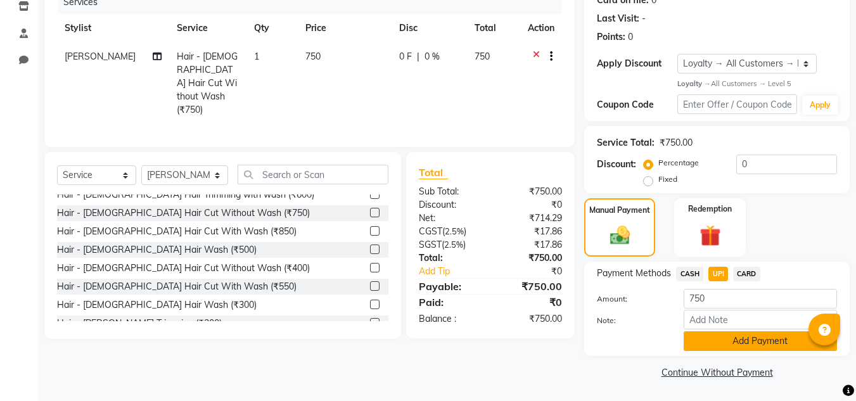
click at [718, 344] on button "Add Payment" at bounding box center [759, 341] width 153 height 20
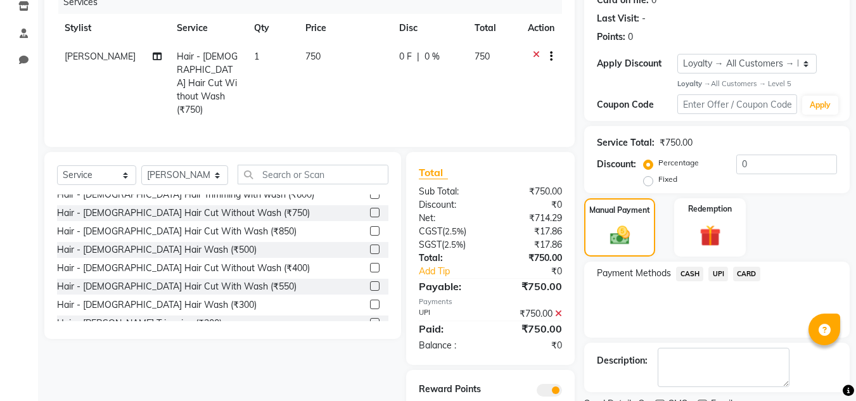
scroll to position [220, 0]
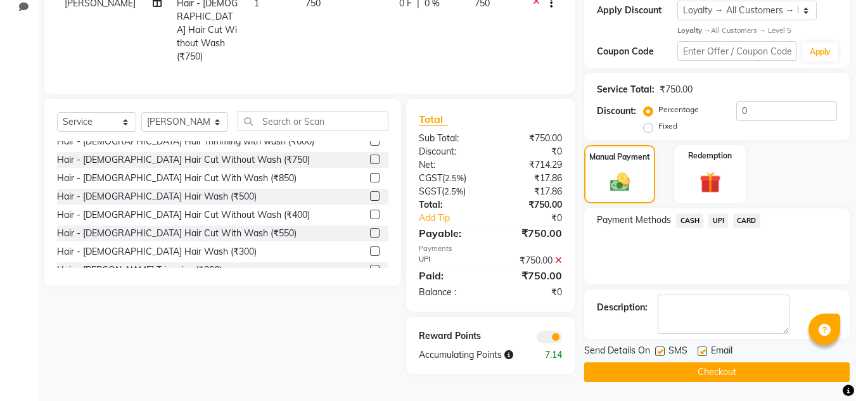
click at [716, 371] on button "Checkout" at bounding box center [716, 372] width 265 height 20
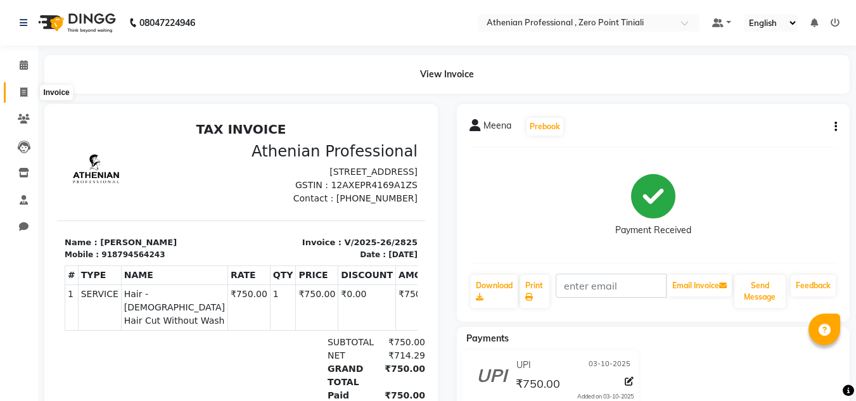
click at [27, 91] on icon at bounding box center [23, 92] width 7 height 10
select select "service"
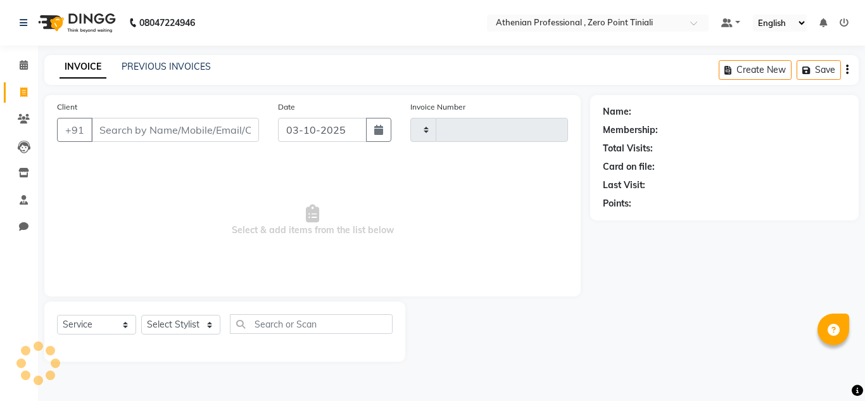
type input "2826"
select select "8300"
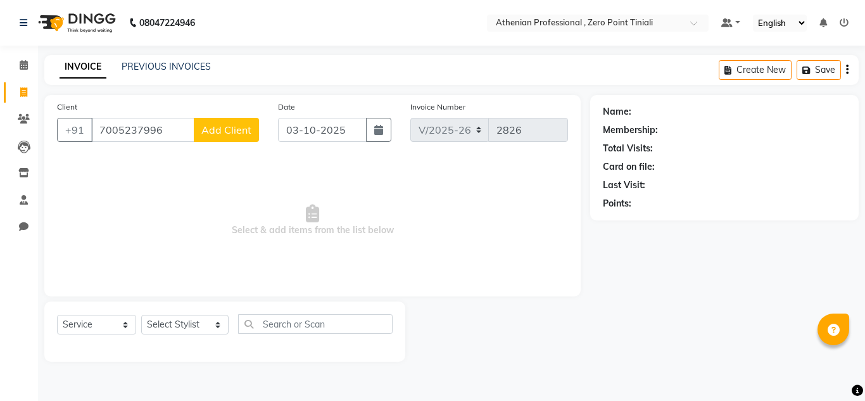
type input "7005237996"
click at [225, 132] on span "Add Client" at bounding box center [226, 130] width 50 height 13
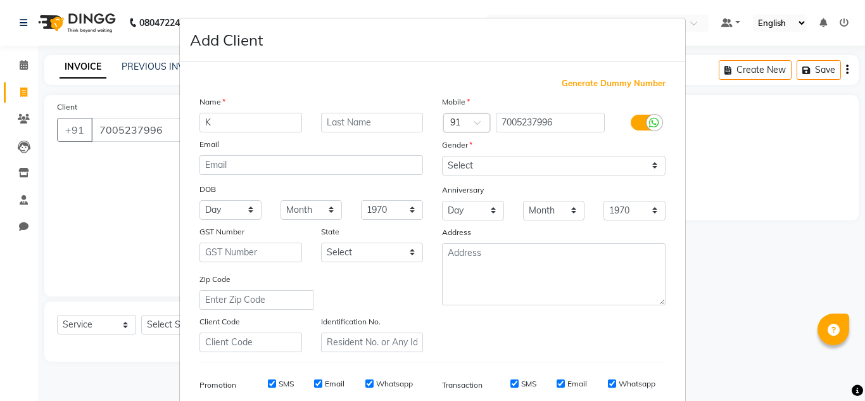
type input "K"
click at [356, 124] on input "text" at bounding box center [372, 123] width 103 height 20
type input "Ratan"
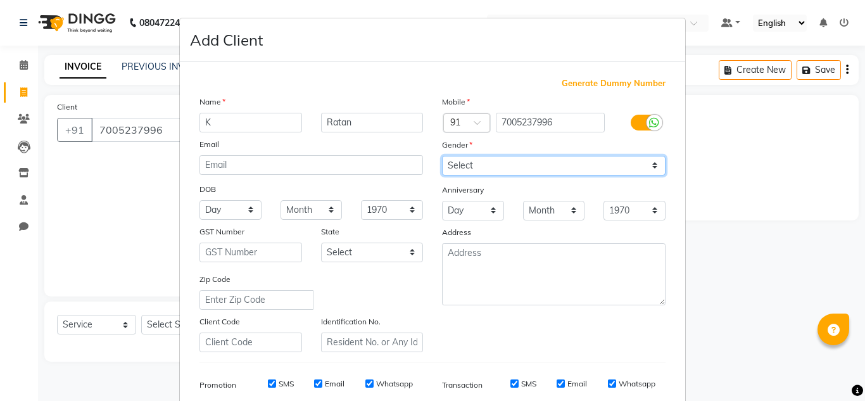
click at [509, 162] on select "Select [DEMOGRAPHIC_DATA] [DEMOGRAPHIC_DATA] Other Prefer Not To Say" at bounding box center [554, 166] width 224 height 20
select select "[DEMOGRAPHIC_DATA]"
click at [442, 156] on select "Select [DEMOGRAPHIC_DATA] [DEMOGRAPHIC_DATA] Other Prefer Not To Say" at bounding box center [554, 166] width 224 height 20
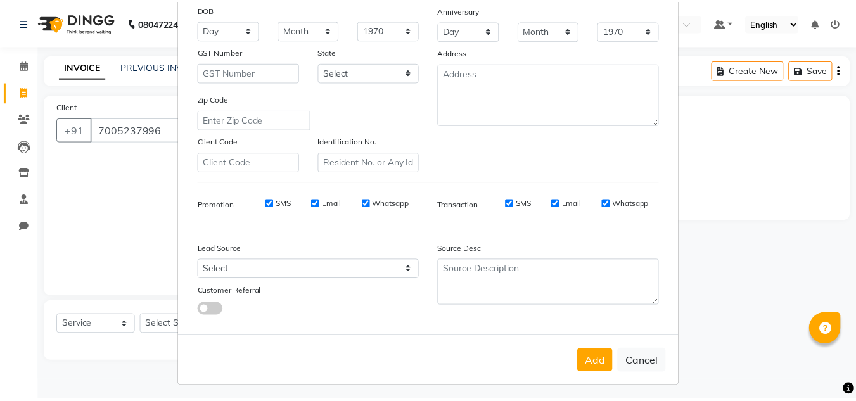
scroll to position [181, 0]
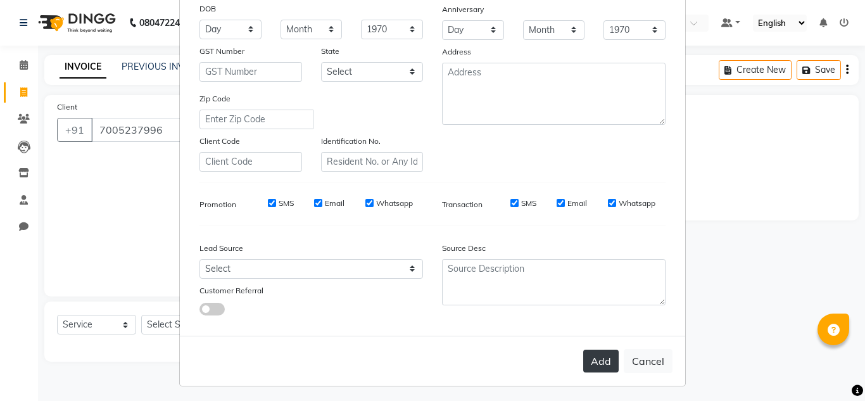
click at [604, 360] on button "Add" at bounding box center [600, 361] width 35 height 23
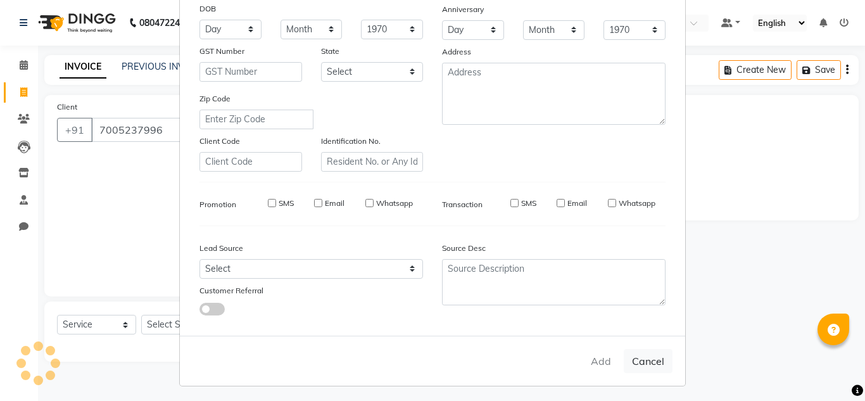
select select
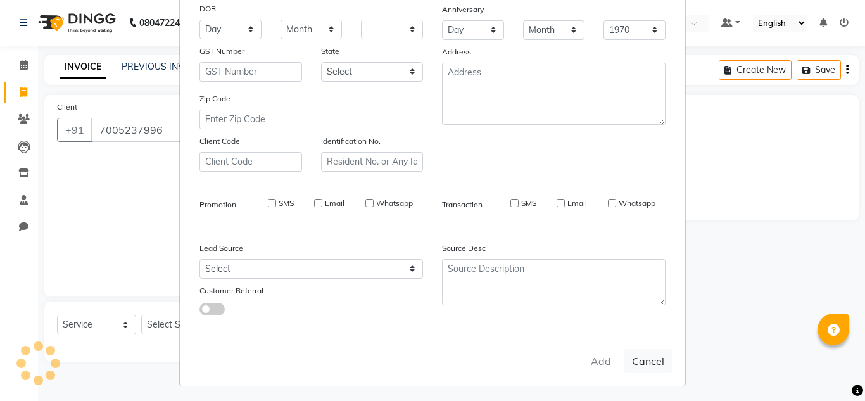
select select
checkbox input "false"
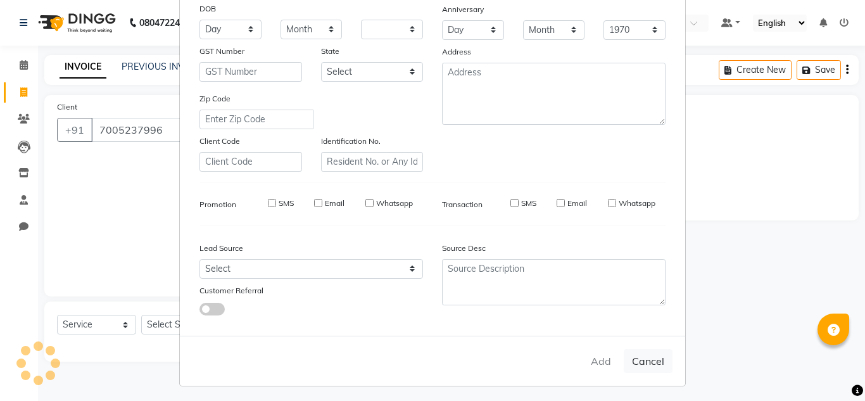
checkbox input "false"
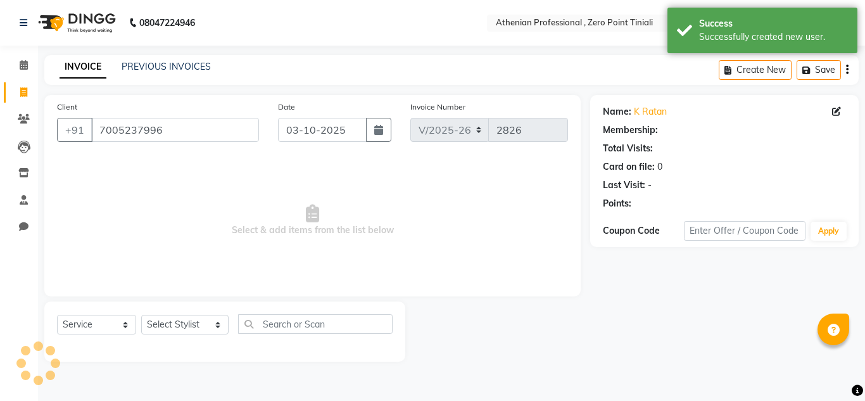
select select "1: Object"
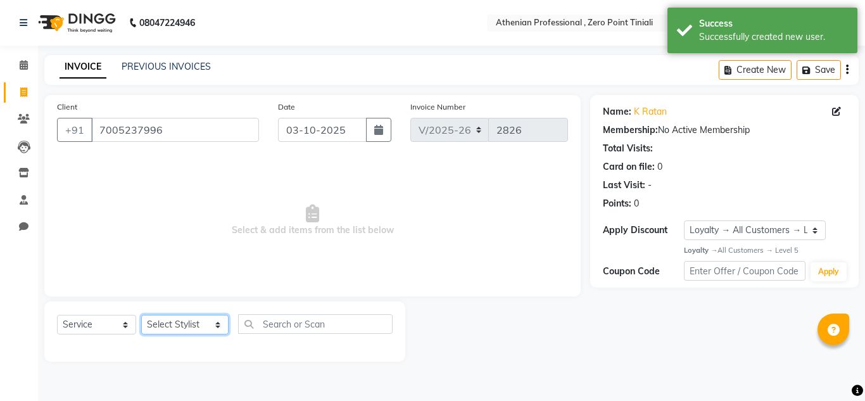
click at [184, 331] on select "Select Stylist [PERSON_NAME][MEDICAL_DATA] Admin [PERSON_NAME] BIHAM LINDUM NEM…" at bounding box center [184, 325] width 87 height 20
select select "80200"
click at [141, 315] on select "Select Stylist [PERSON_NAME][MEDICAL_DATA] Admin [PERSON_NAME] BIHAM LINDUM NEM…" at bounding box center [184, 325] width 87 height 20
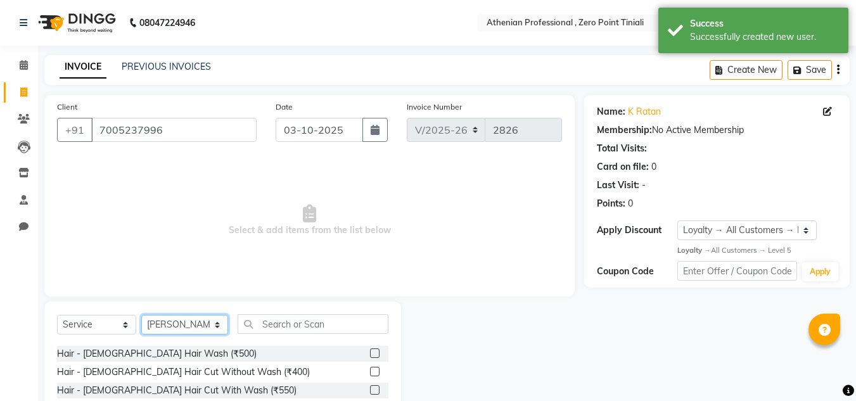
scroll to position [76, 0]
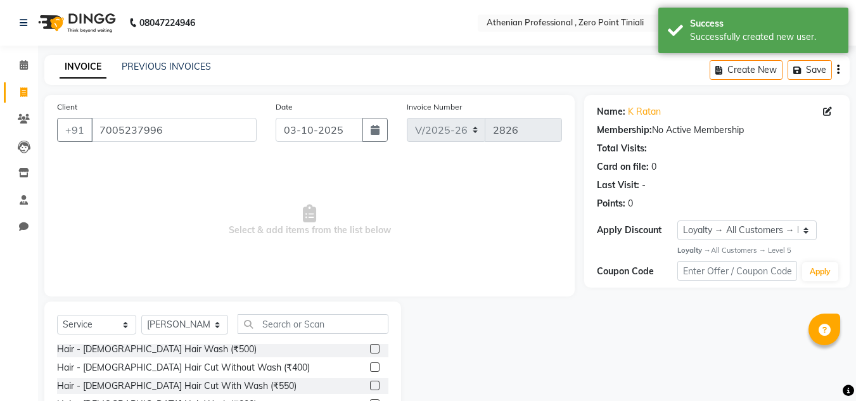
click at [370, 386] on label at bounding box center [375, 386] width 10 height 10
click at [370, 386] on input "checkbox" at bounding box center [374, 386] width 8 height 8
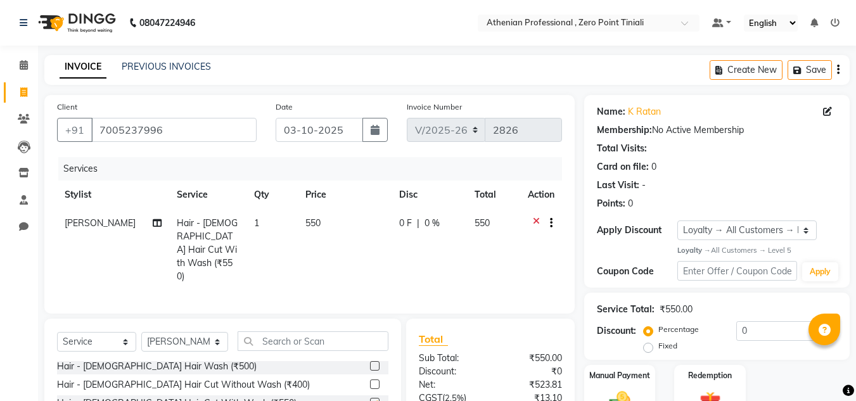
checkbox input "false"
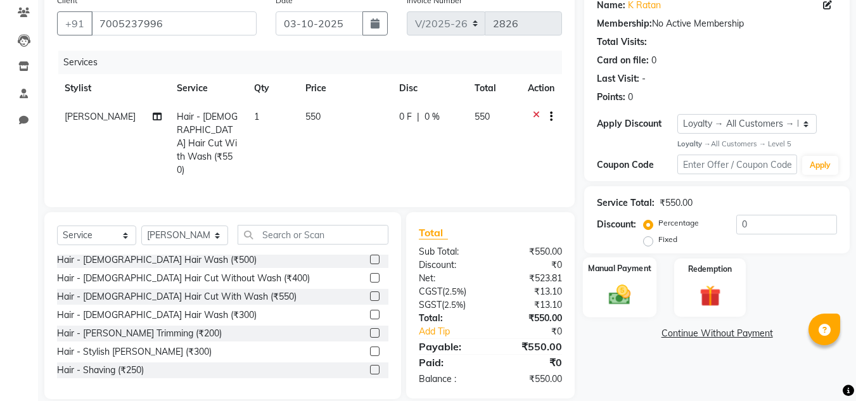
click at [626, 284] on img at bounding box center [619, 295] width 35 height 25
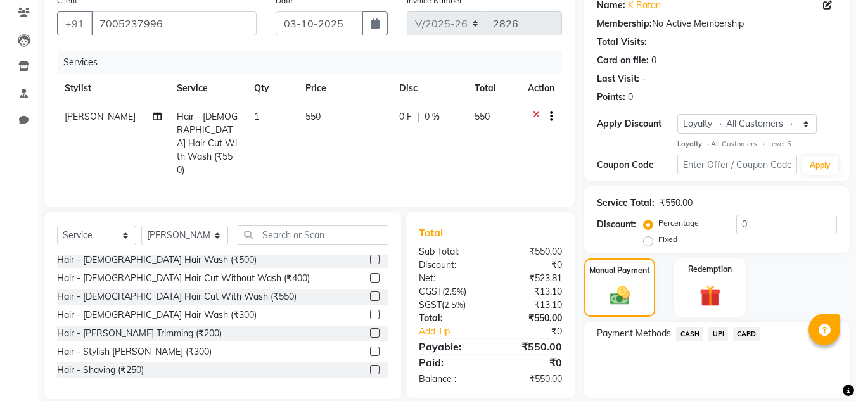
click at [688, 332] on span "CASH" at bounding box center [689, 334] width 27 height 15
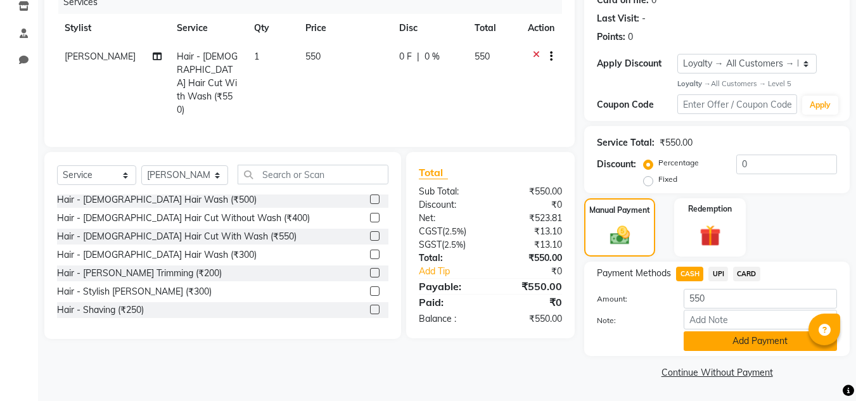
click at [701, 339] on button "Add Payment" at bounding box center [759, 341] width 153 height 20
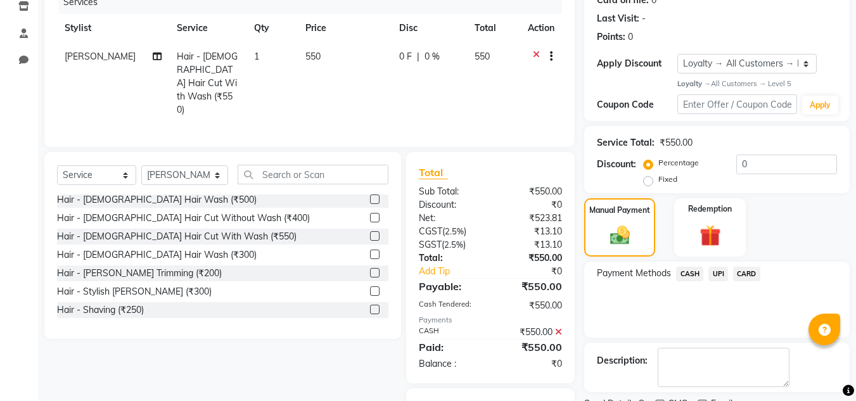
scroll to position [220, 0]
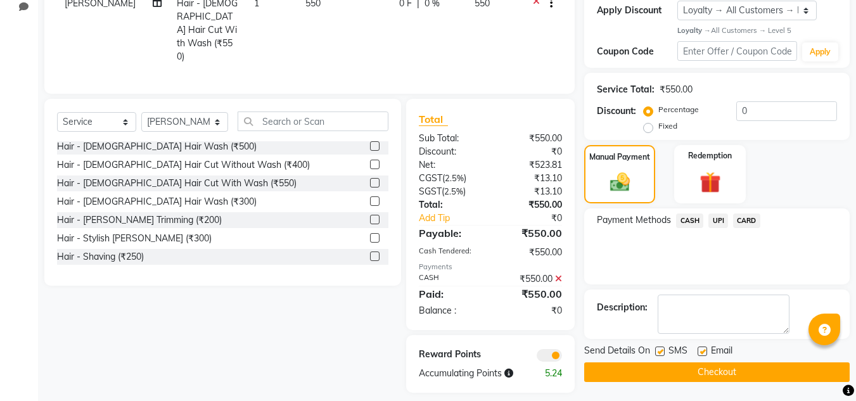
click at [701, 370] on button "Checkout" at bounding box center [716, 372] width 265 height 20
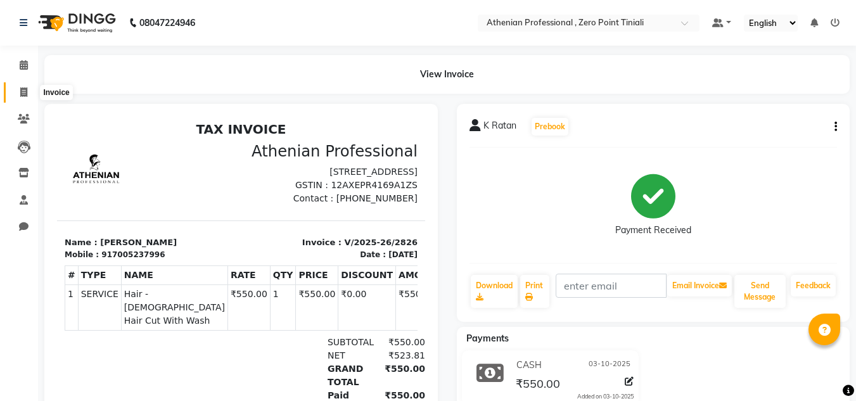
click at [24, 94] on icon at bounding box center [23, 92] width 7 height 10
select select "service"
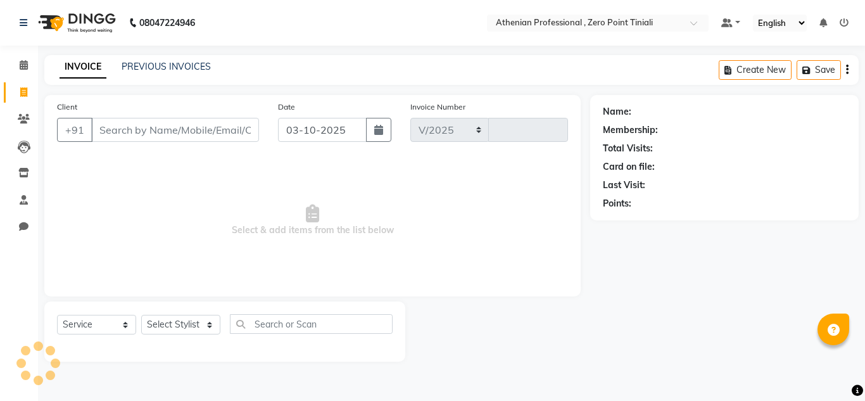
select select "8300"
type input "2827"
click at [168, 73] on div "PREVIOUS INVOICES" at bounding box center [166, 66] width 89 height 13
click at [179, 64] on link "PREVIOUS INVOICES" at bounding box center [166, 66] width 89 height 11
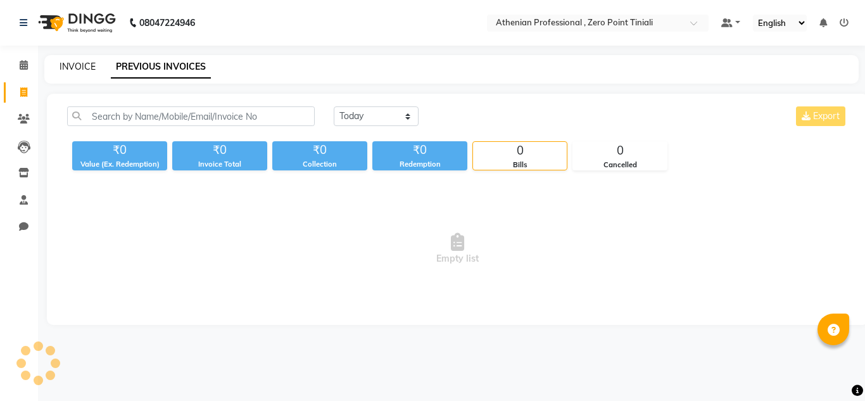
click at [72, 70] on link "INVOICE" at bounding box center [78, 66] width 36 height 11
select select "service"
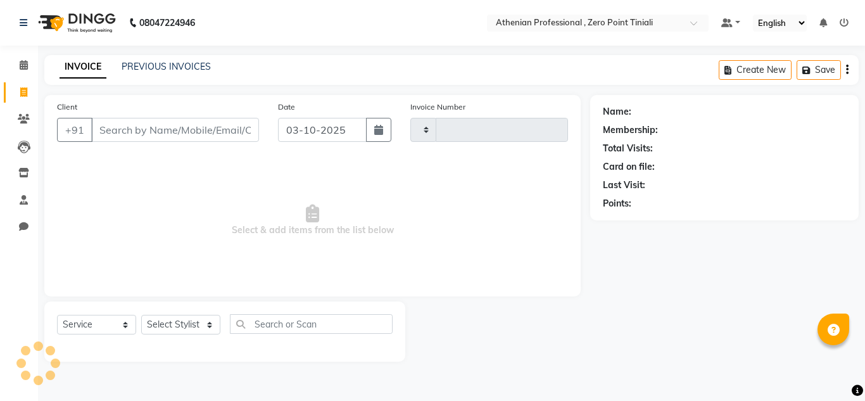
type input "2827"
select select "8300"
click at [177, 65] on link "PREVIOUS INVOICES" at bounding box center [166, 66] width 89 height 11
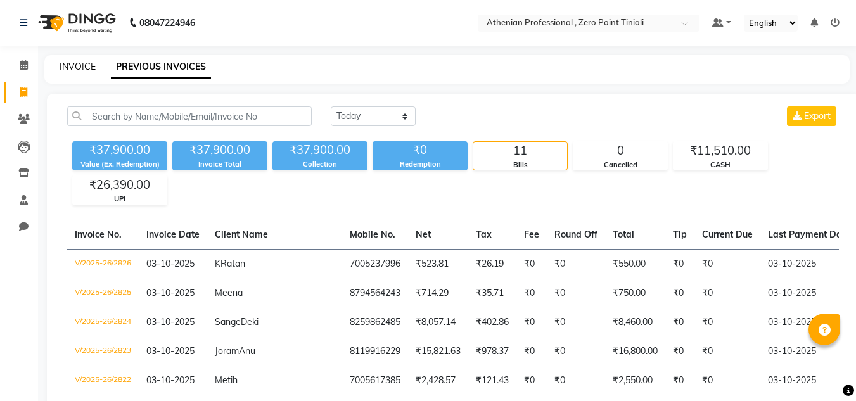
click at [74, 68] on link "INVOICE" at bounding box center [78, 66] width 36 height 11
select select "service"
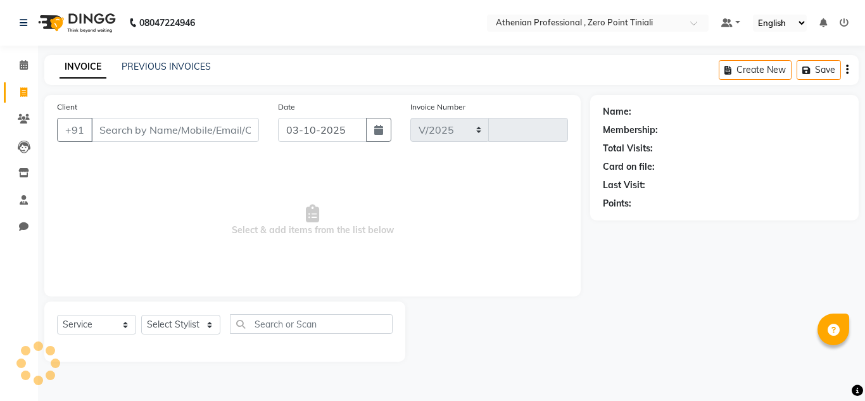
select select "8300"
type input "2827"
click at [257, 76] on div "INVOICE PREVIOUS INVOICES Create New Save" at bounding box center [451, 70] width 815 height 30
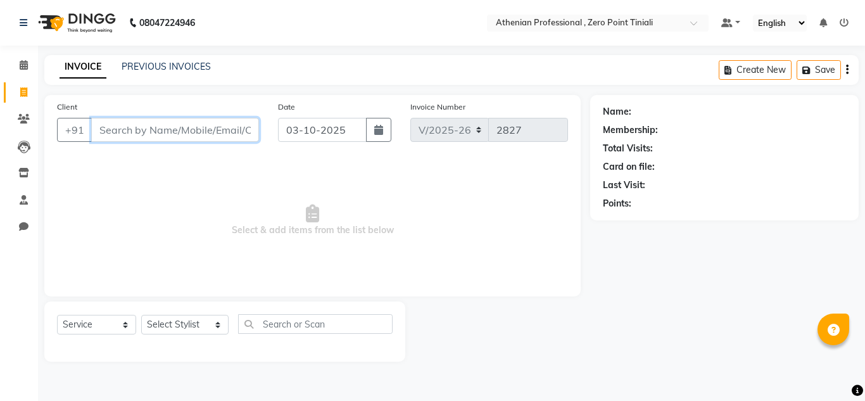
click at [162, 136] on input "Client" at bounding box center [175, 130] width 168 height 24
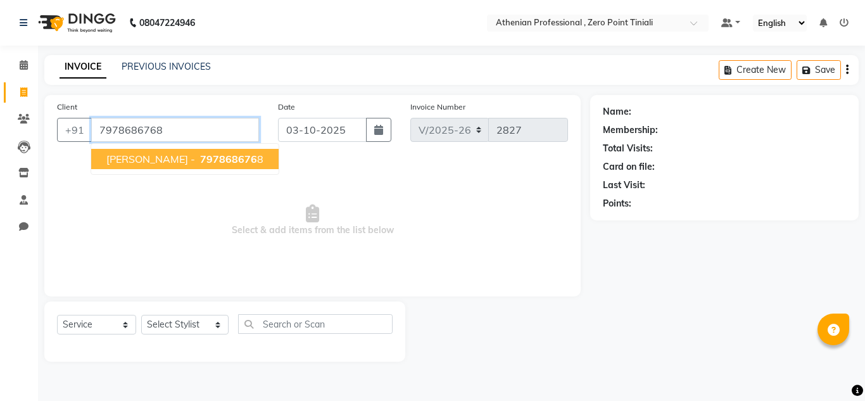
type input "7978686768"
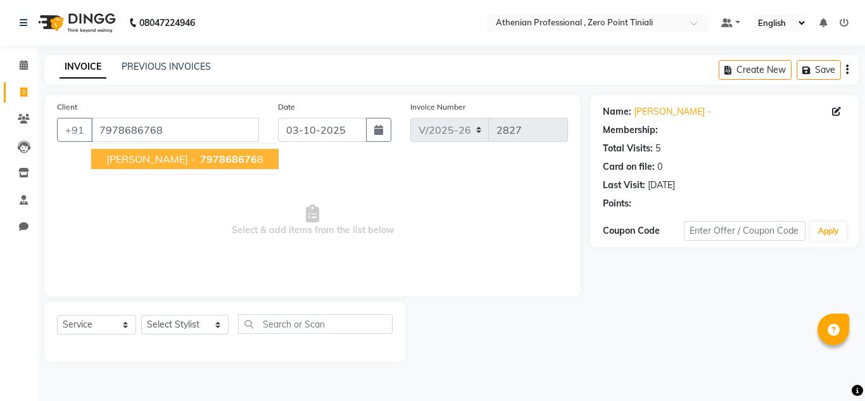
select select "1: Object"
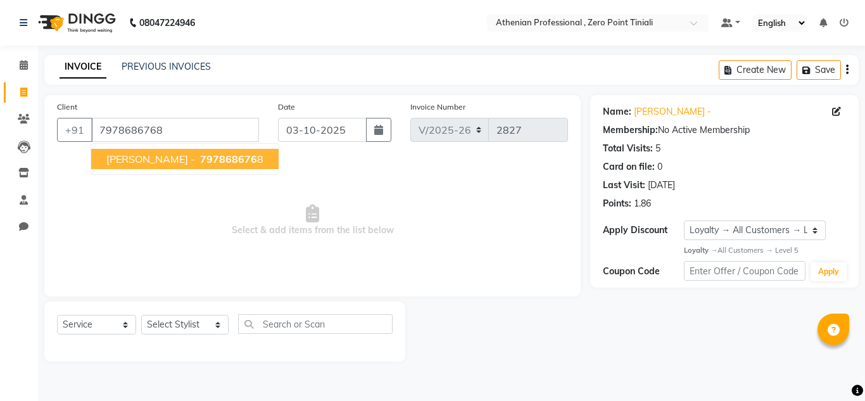
click at [200, 164] on span "797868676" at bounding box center [228, 159] width 57 height 13
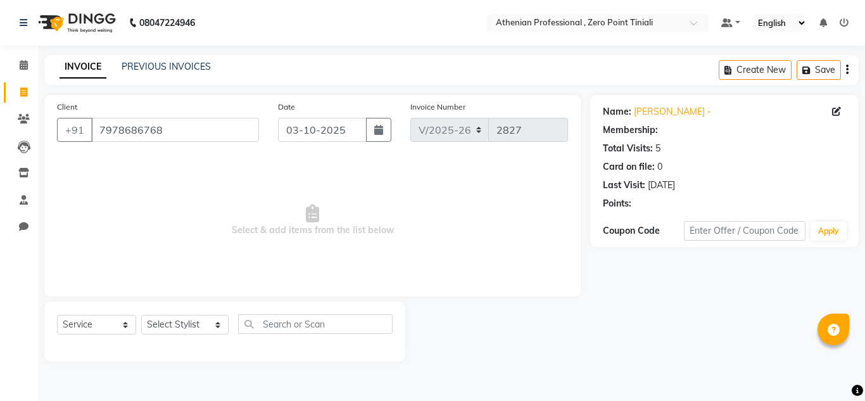
select select "1: Object"
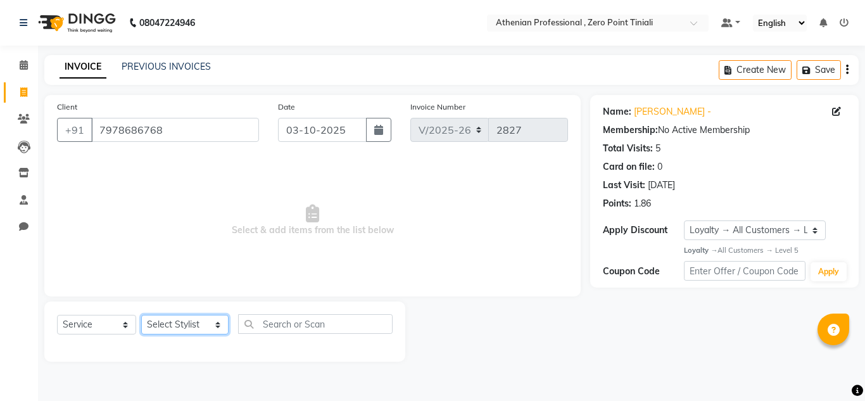
click at [181, 326] on select "Select Stylist [PERSON_NAME][MEDICAL_DATA] Admin [PERSON_NAME] BIHAM LINDUM NEM…" at bounding box center [184, 325] width 87 height 20
select select "92479"
click at [141, 315] on select "Select Stylist [PERSON_NAME][MEDICAL_DATA] Admin [PERSON_NAME] BIHAM LINDUM NEM…" at bounding box center [184, 325] width 87 height 20
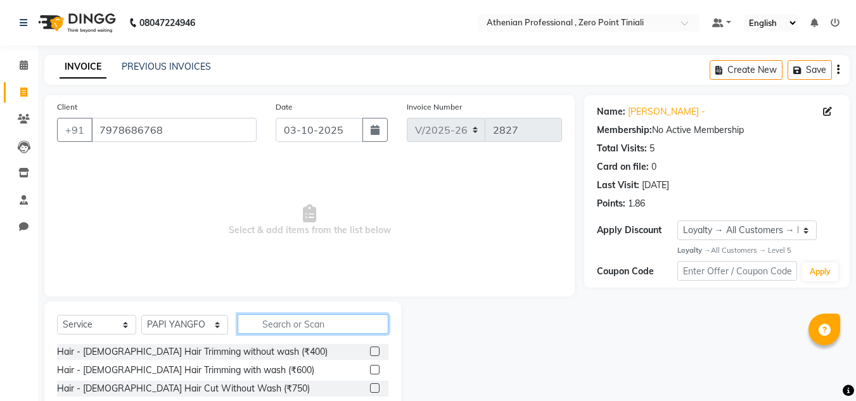
click at [278, 323] on input "text" at bounding box center [313, 324] width 151 height 20
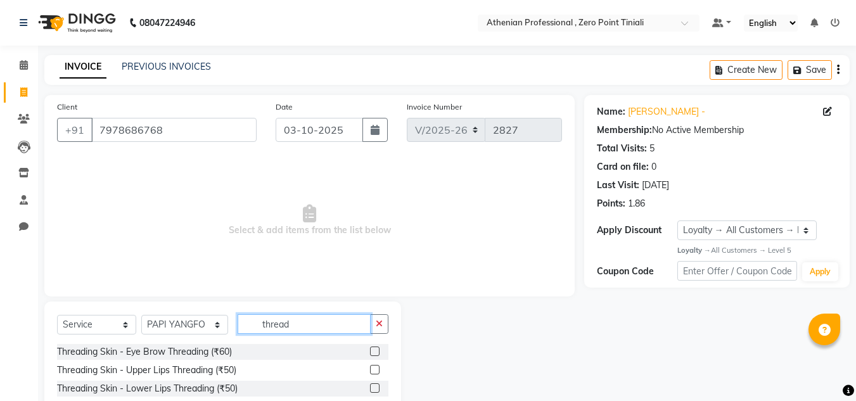
type input "thread"
click at [370, 352] on label at bounding box center [375, 351] width 10 height 10
click at [370, 352] on input "checkbox" at bounding box center [374, 352] width 8 height 8
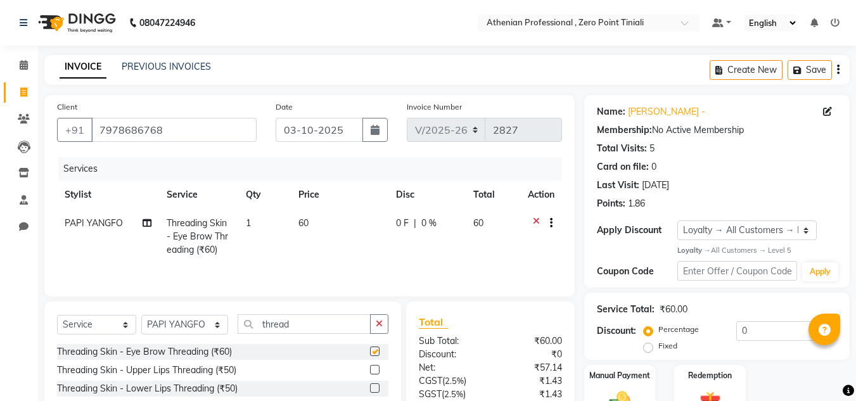
checkbox input "false"
click at [370, 371] on label at bounding box center [375, 370] width 10 height 10
click at [370, 371] on input "checkbox" at bounding box center [374, 370] width 8 height 8
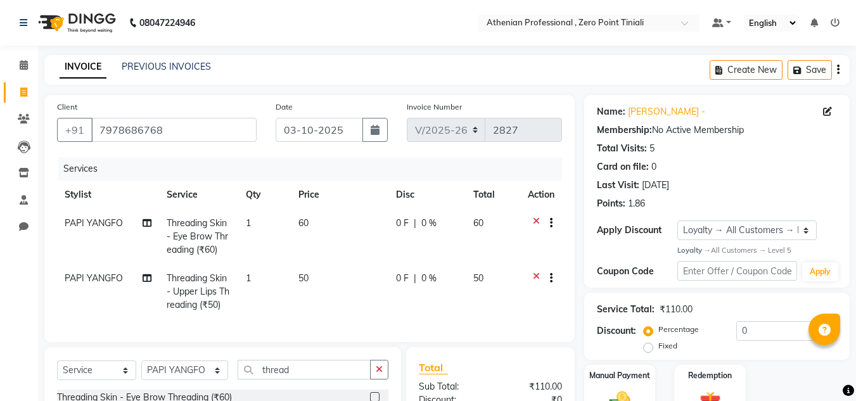
checkbox input "false"
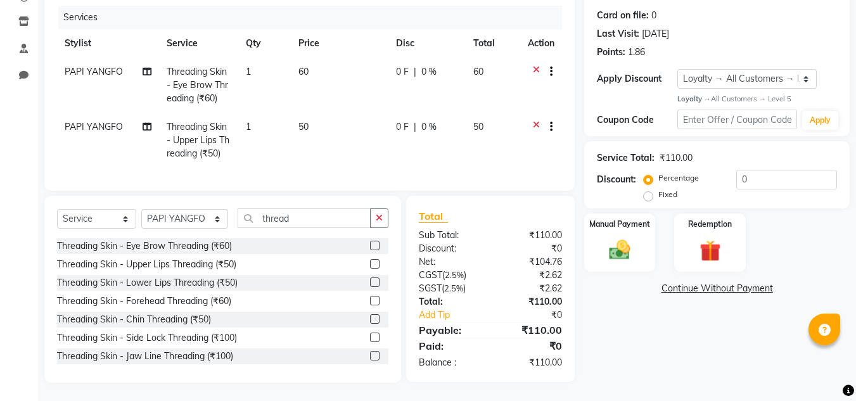
scroll to position [152, 0]
click at [292, 225] on input "thread" at bounding box center [304, 218] width 133 height 20
type input "t"
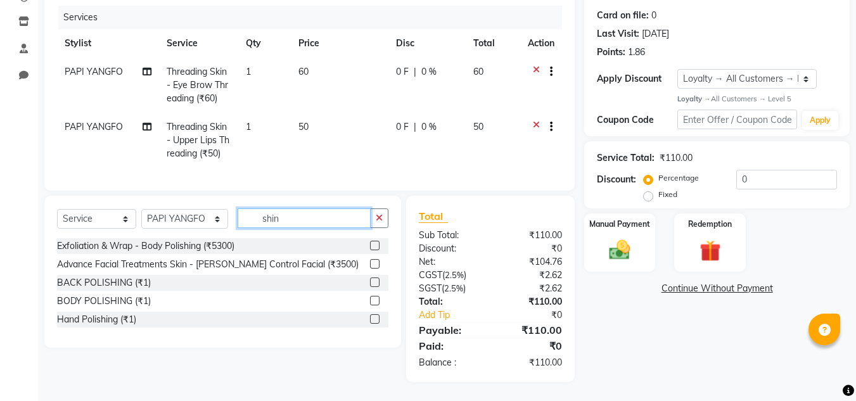
type input "shin"
click at [373, 269] on label at bounding box center [375, 264] width 10 height 10
click at [373, 269] on input "checkbox" at bounding box center [374, 264] width 8 height 8
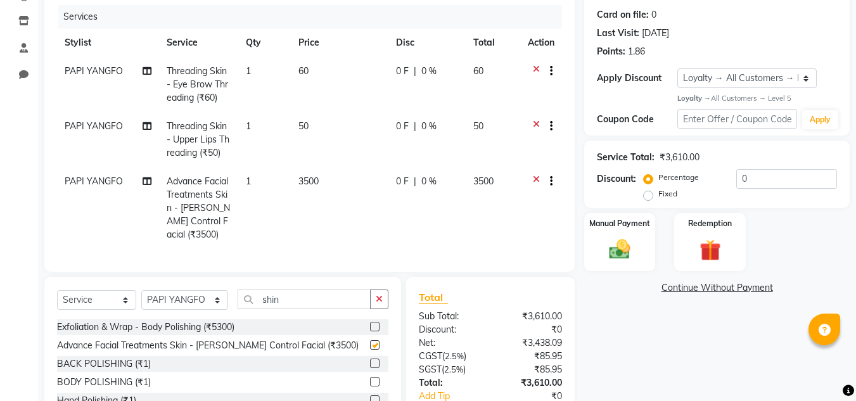
checkbox input "false"
click at [310, 184] on span "3500" at bounding box center [308, 180] width 20 height 11
select select "92479"
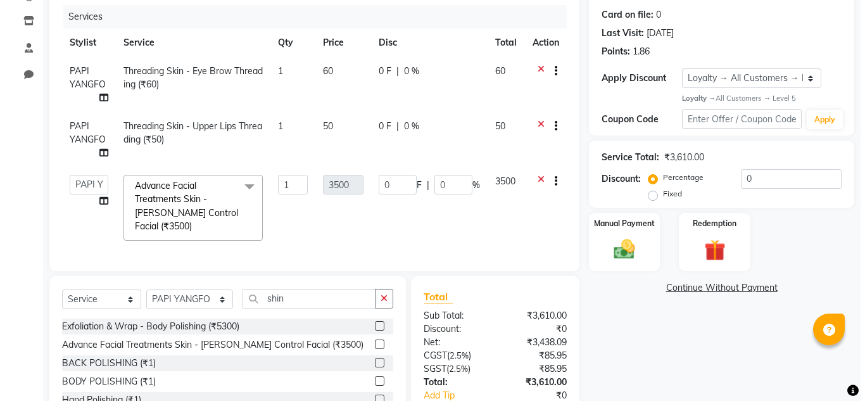
scroll to position [0, 0]
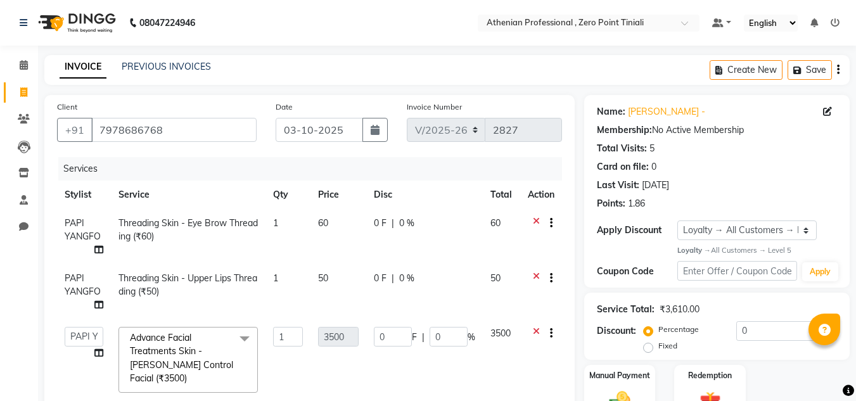
click at [836, 22] on icon at bounding box center [834, 22] width 9 height 9
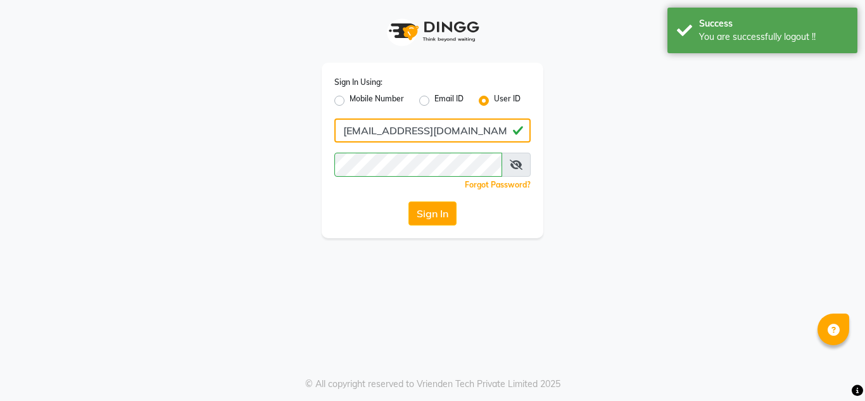
click at [465, 134] on input "[EMAIL_ADDRESS][DOMAIN_NAME]" at bounding box center [432, 130] width 196 height 24
type input "[DEMOGRAPHIC_DATA]"
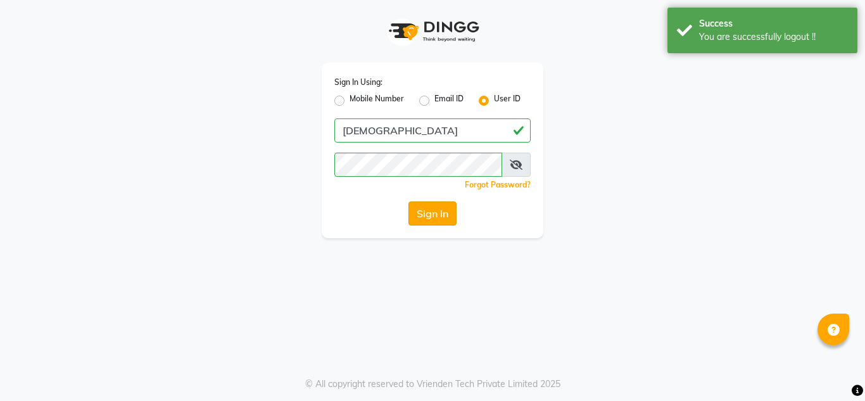
click at [439, 220] on button "Sign In" at bounding box center [433, 213] width 48 height 24
